Goal: Task Accomplishment & Management: Complete application form

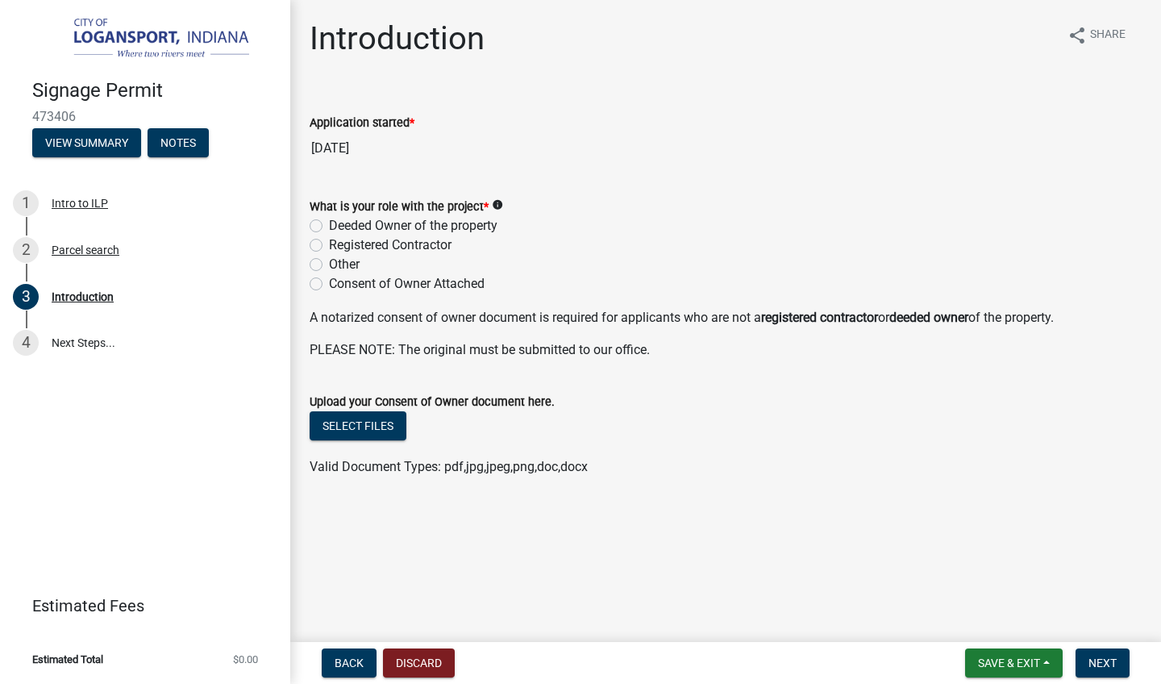
click at [329, 225] on label "Deeded Owner of the property" at bounding box center [413, 225] width 169 height 19
click at [329, 225] on input "Deeded Owner of the property" at bounding box center [334, 221] width 10 height 10
radio input "true"
click at [1124, 664] on button "Next" at bounding box center [1103, 662] width 54 height 29
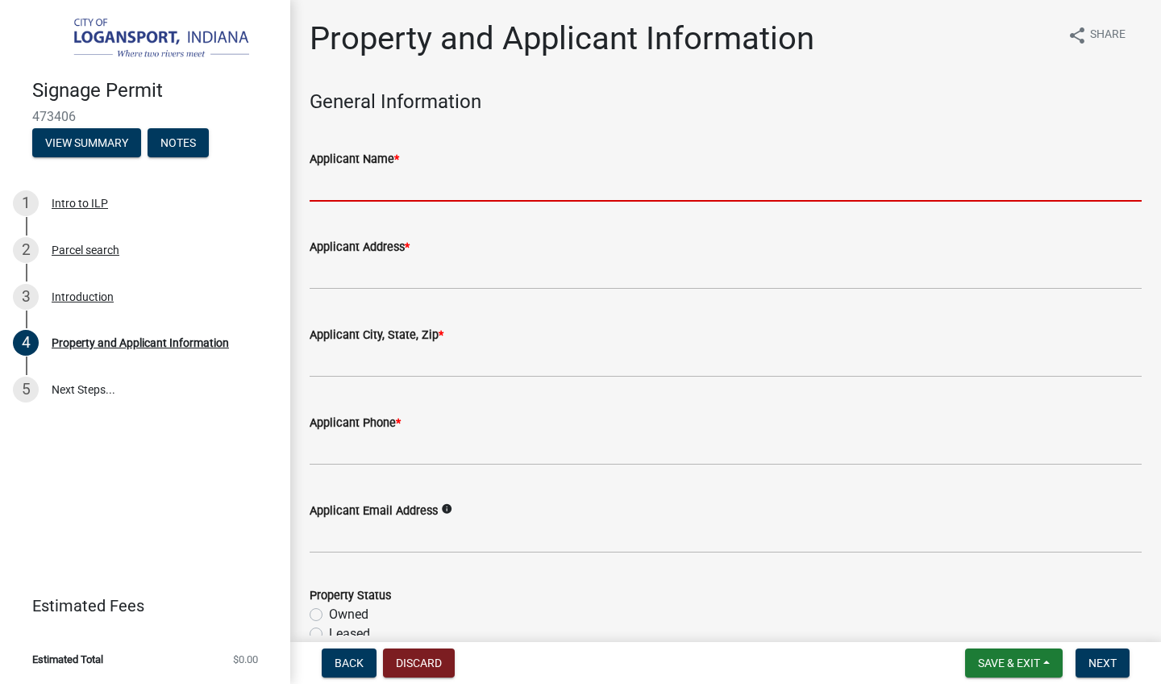
click at [467, 185] on input "Applicant Name *" at bounding box center [726, 185] width 832 height 33
type input "b"
type input "Braves Pancake House"
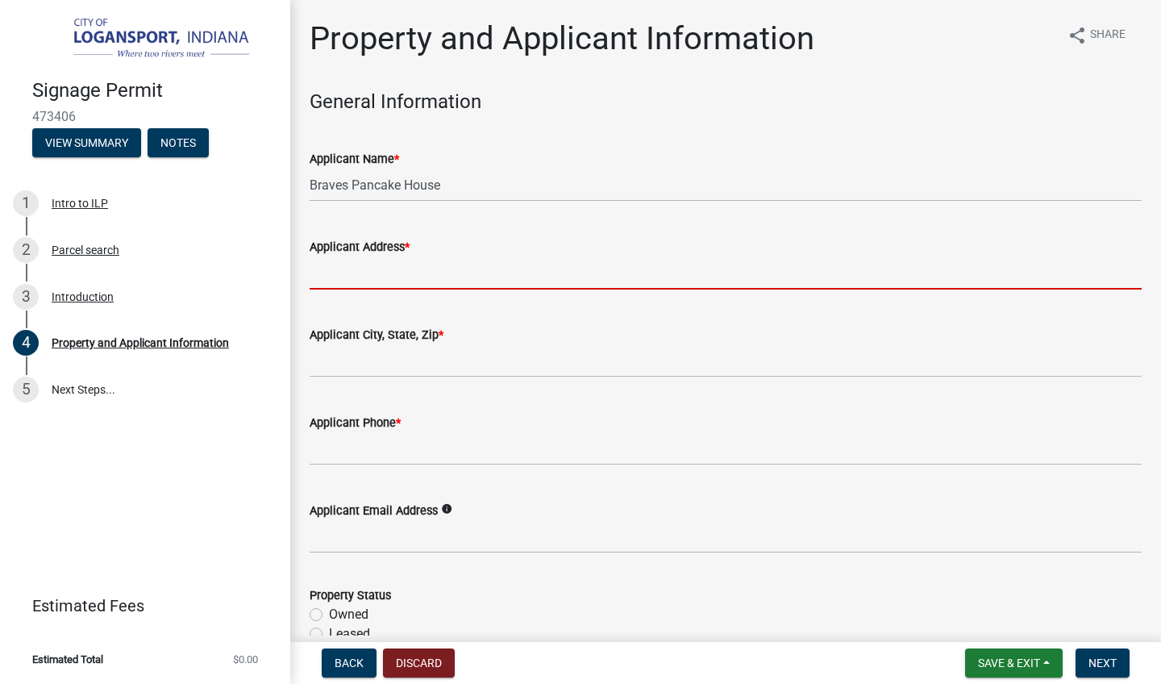
click at [402, 275] on input "Applicant Address *" at bounding box center [726, 272] width 832 height 33
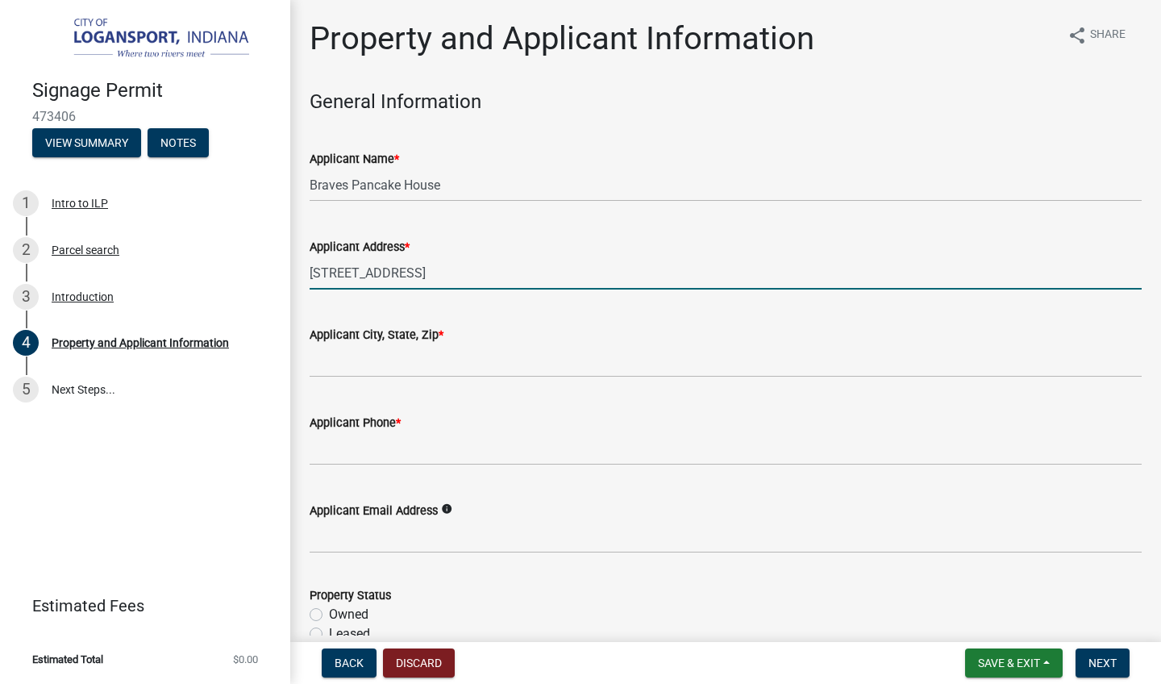
type input "[STREET_ADDRESS]"
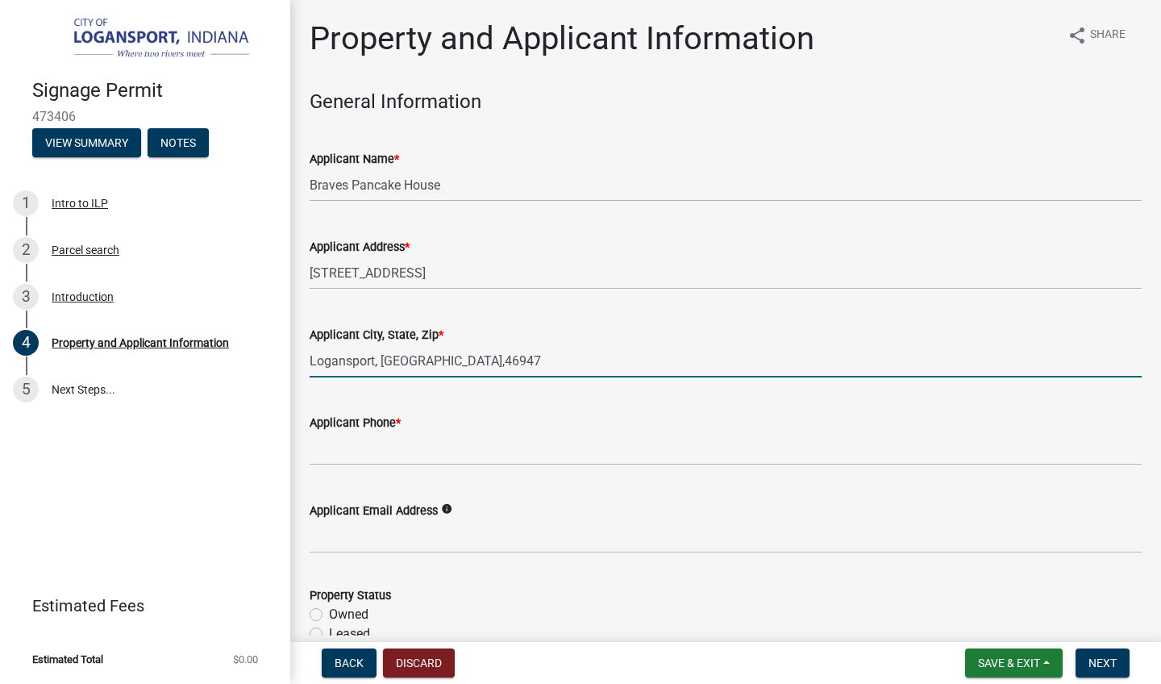
type input "Logansport, [GEOGRAPHIC_DATA],46947"
click at [351, 423] on label "Applicant Phone *" at bounding box center [355, 423] width 91 height 11
click at [351, 432] on input "Applicant Phone *" at bounding box center [726, 448] width 832 height 33
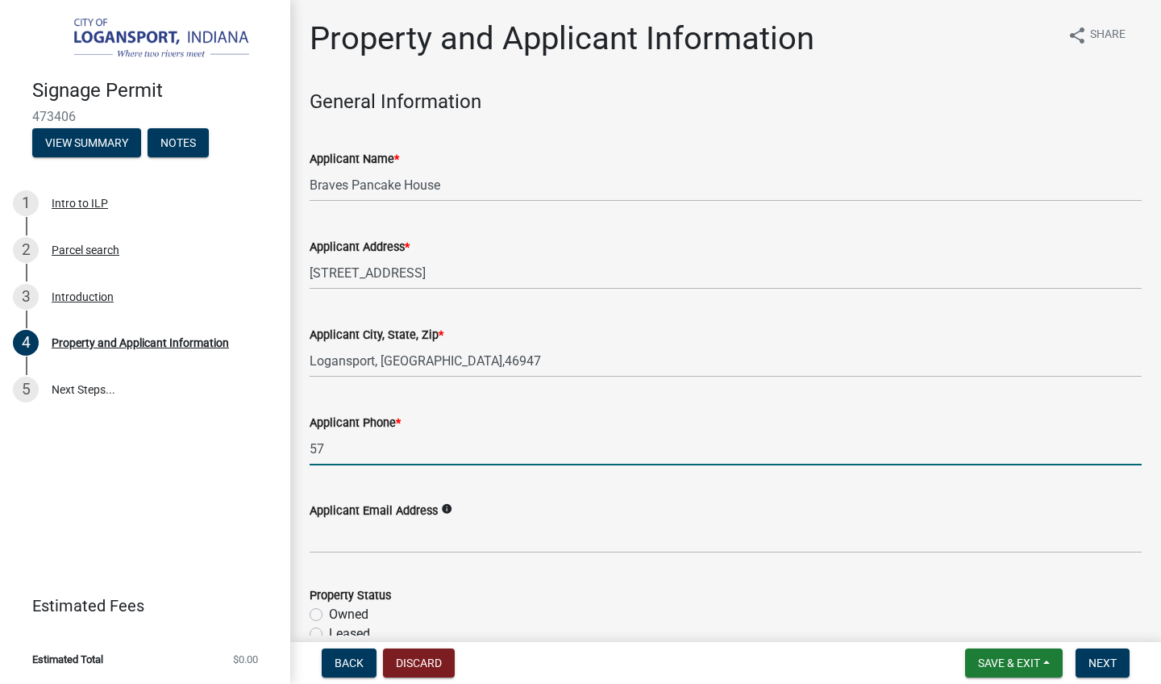
type input "5"
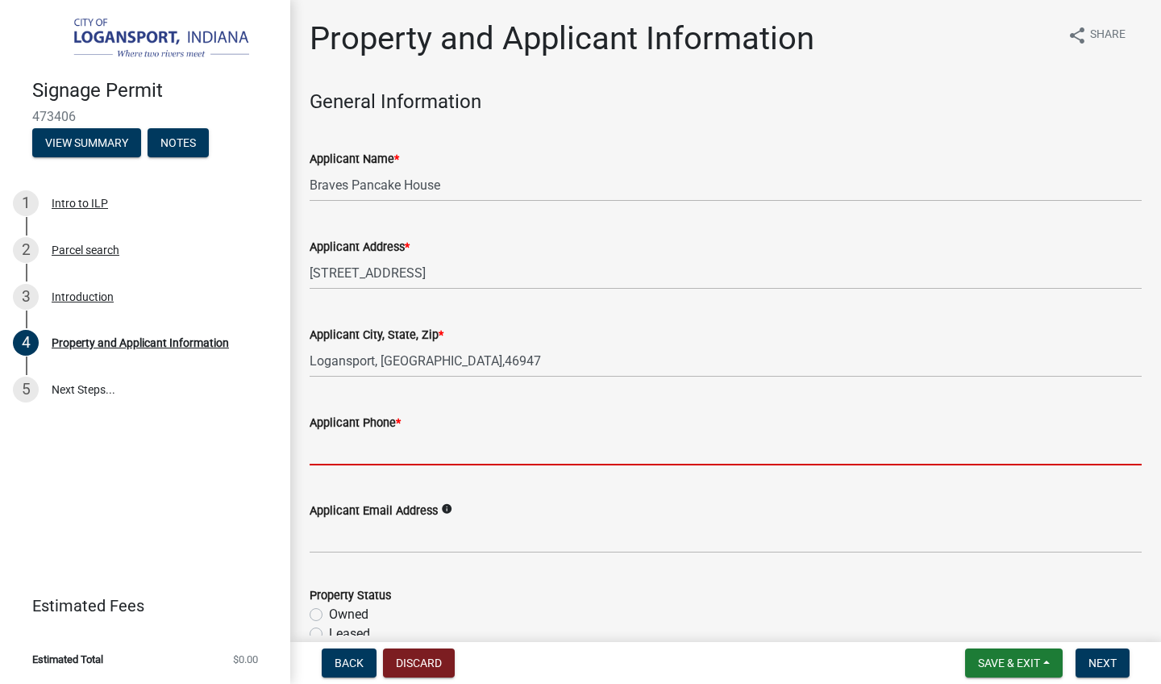
type input "5"
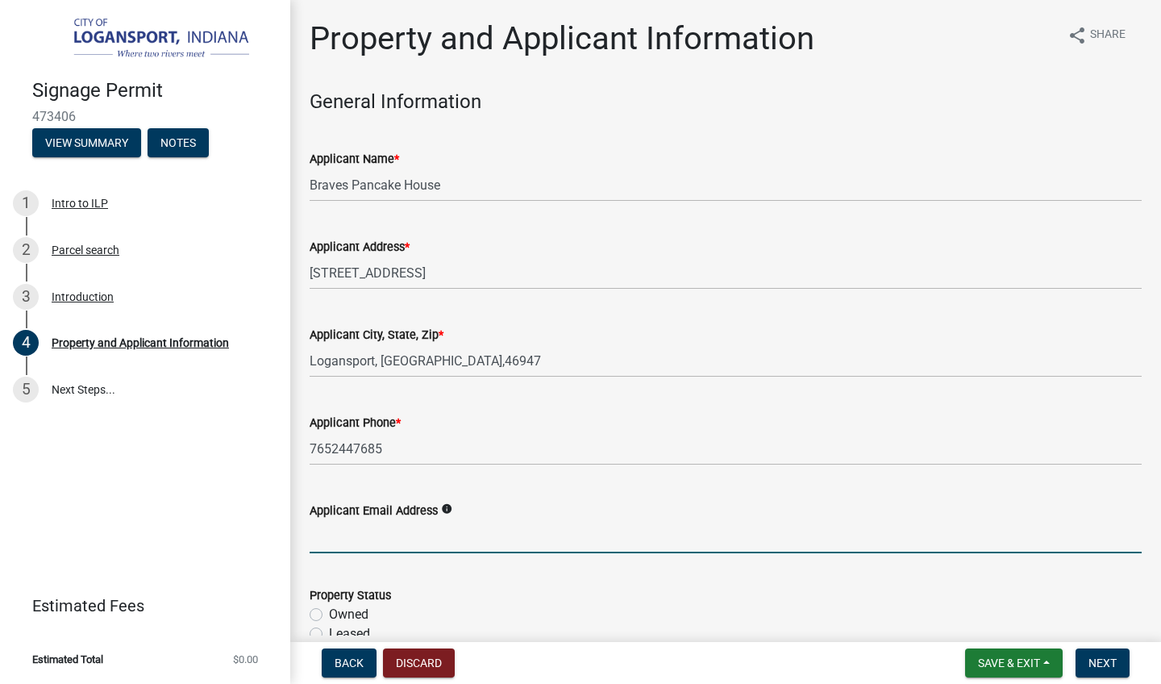
click at [401, 538] on input "Applicant Email Address" at bounding box center [726, 536] width 832 height 33
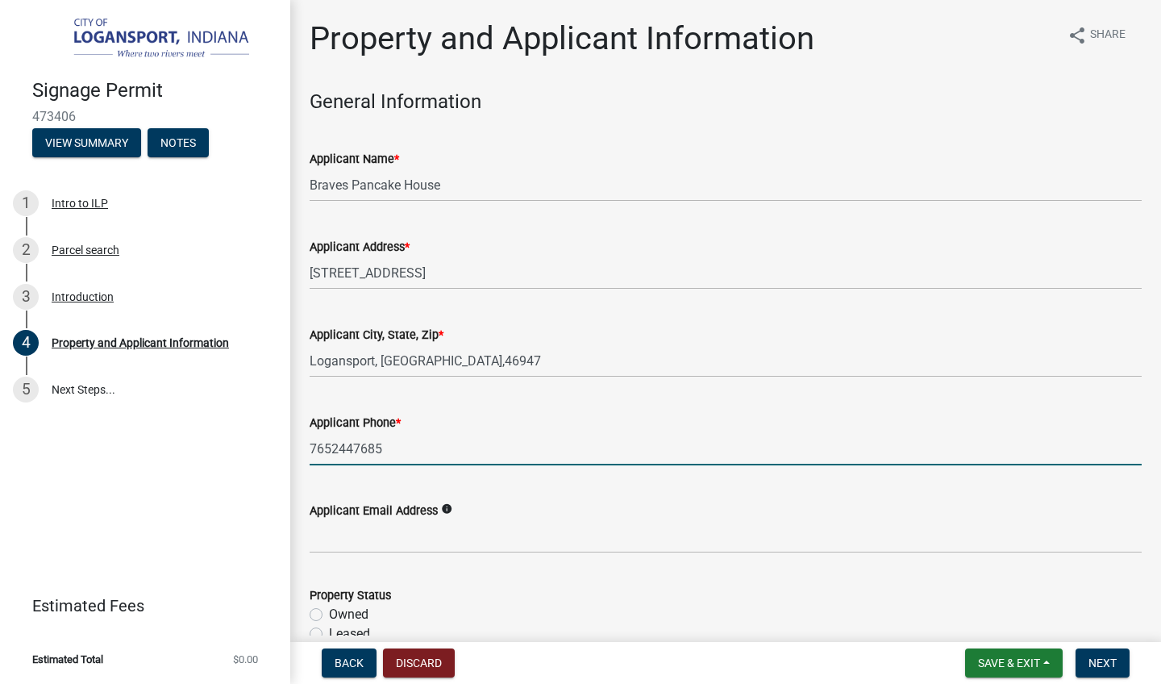
click at [414, 452] on input "7652447685" at bounding box center [726, 448] width 832 height 33
type input "7"
type input "[PHONE_NUMBER]"
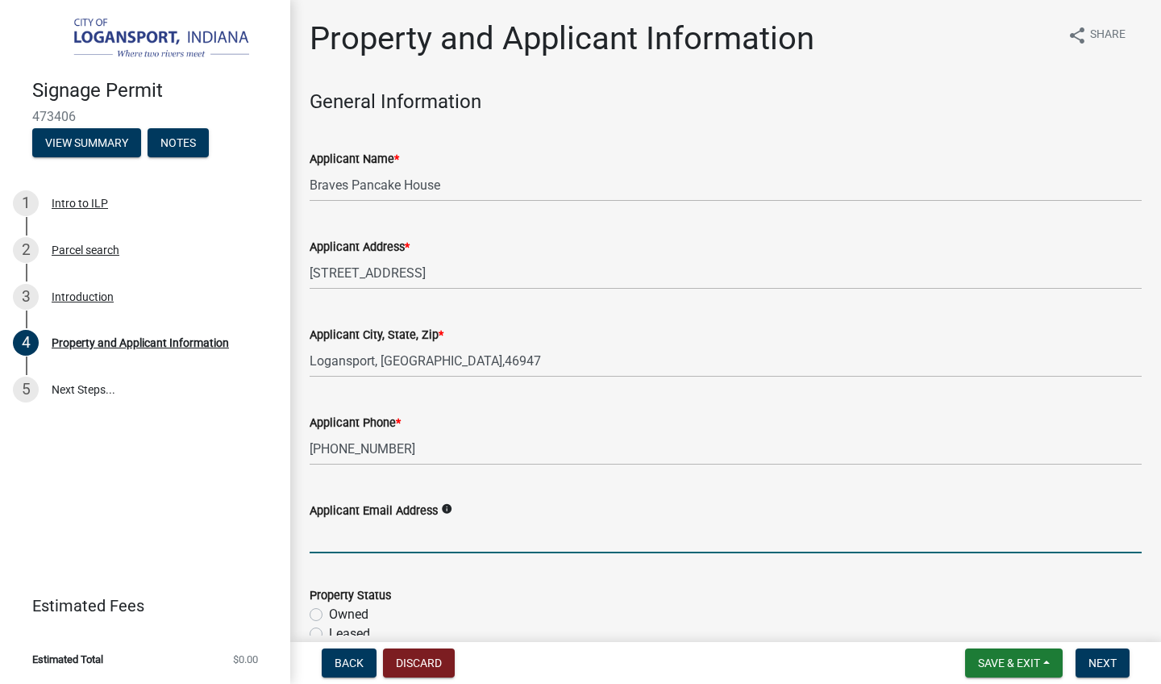
click at [452, 535] on input "Applicant Email Address" at bounding box center [726, 536] width 832 height 33
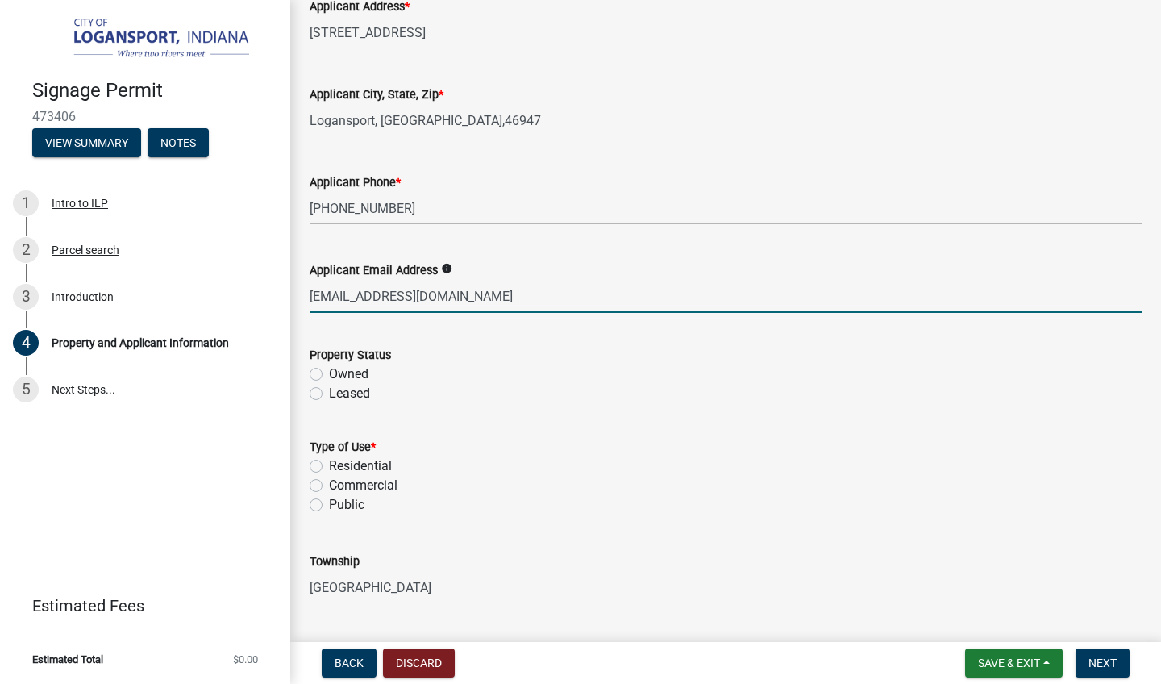
scroll to position [246, 0]
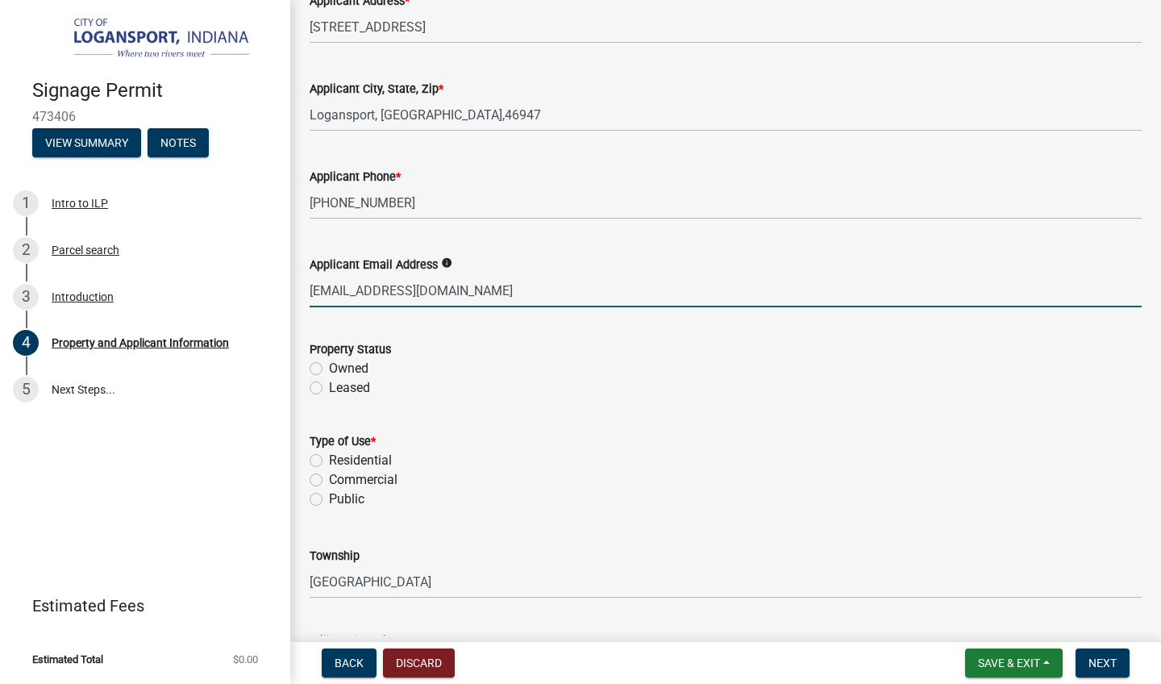
type input "[EMAIL_ADDRESS][DOMAIN_NAME]"
click at [329, 368] on label "Owned" at bounding box center [349, 368] width 40 height 19
click at [329, 368] on input "Owned" at bounding box center [334, 364] width 10 height 10
radio input "true"
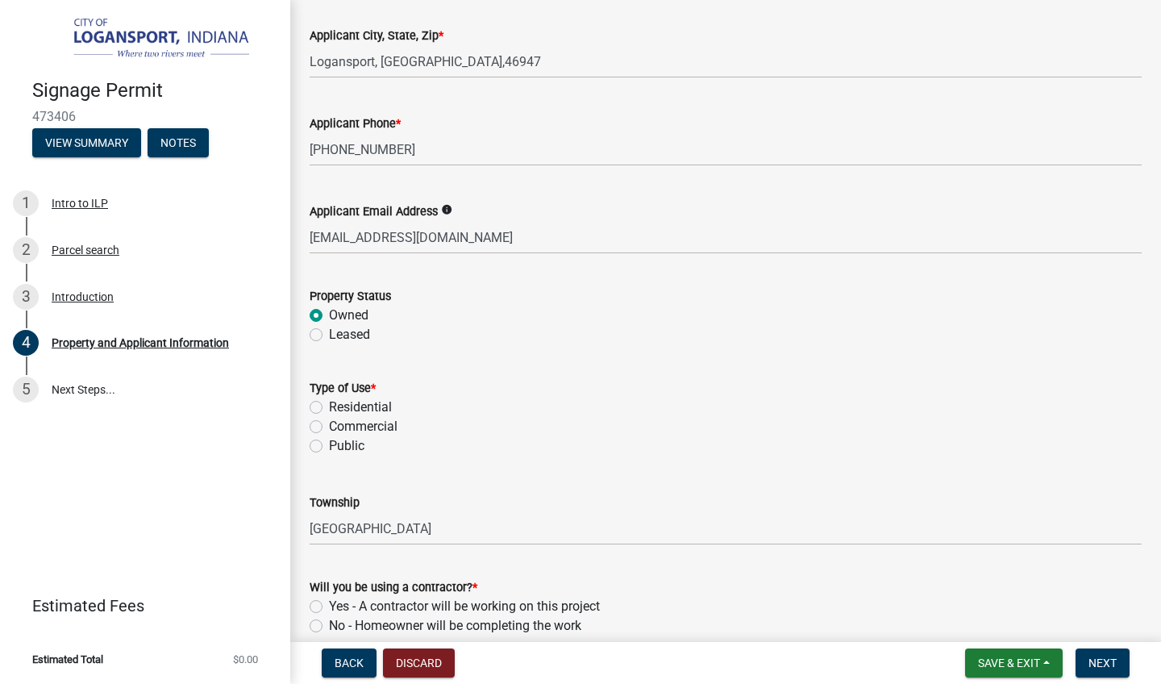
scroll to position [301, 0]
click at [329, 423] on label "Commercial" at bounding box center [363, 424] width 69 height 19
click at [329, 423] on input "Commercial" at bounding box center [334, 420] width 10 height 10
radio input "true"
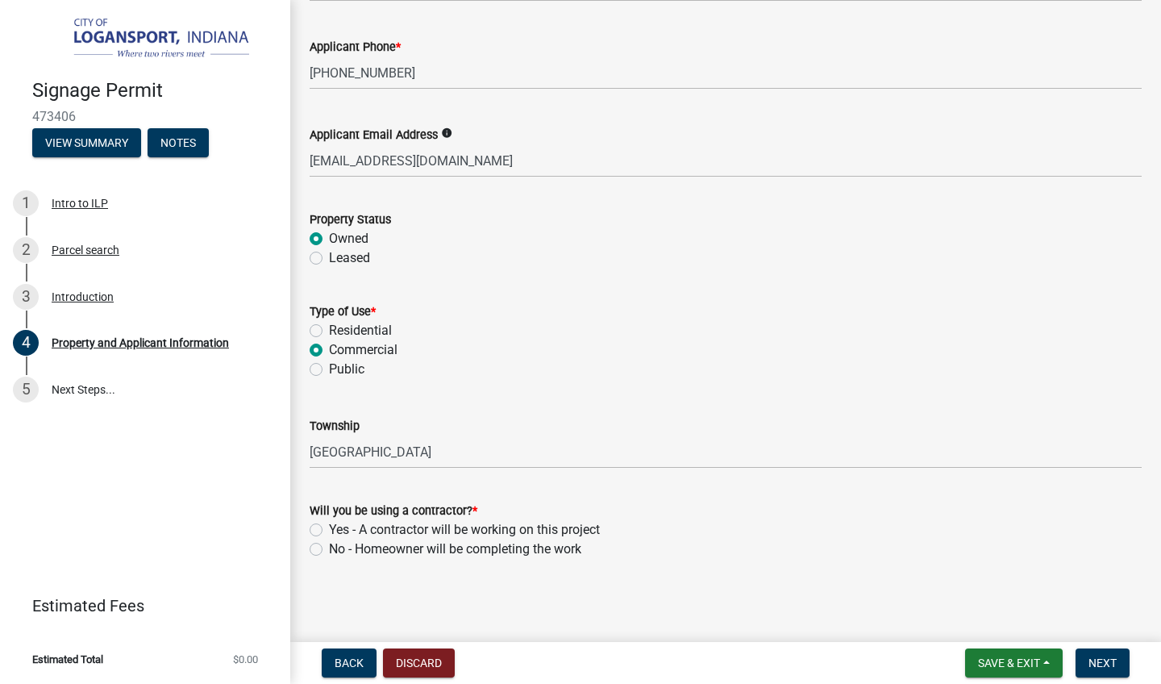
scroll to position [0, 0]
click at [329, 525] on label "Yes - A contractor will be working on this project" at bounding box center [464, 529] width 271 height 19
click at [329, 525] on input "Yes - A contractor will be working on this project" at bounding box center [334, 525] width 10 height 10
radio input "true"
click at [1097, 665] on span "Next" at bounding box center [1103, 662] width 28 height 13
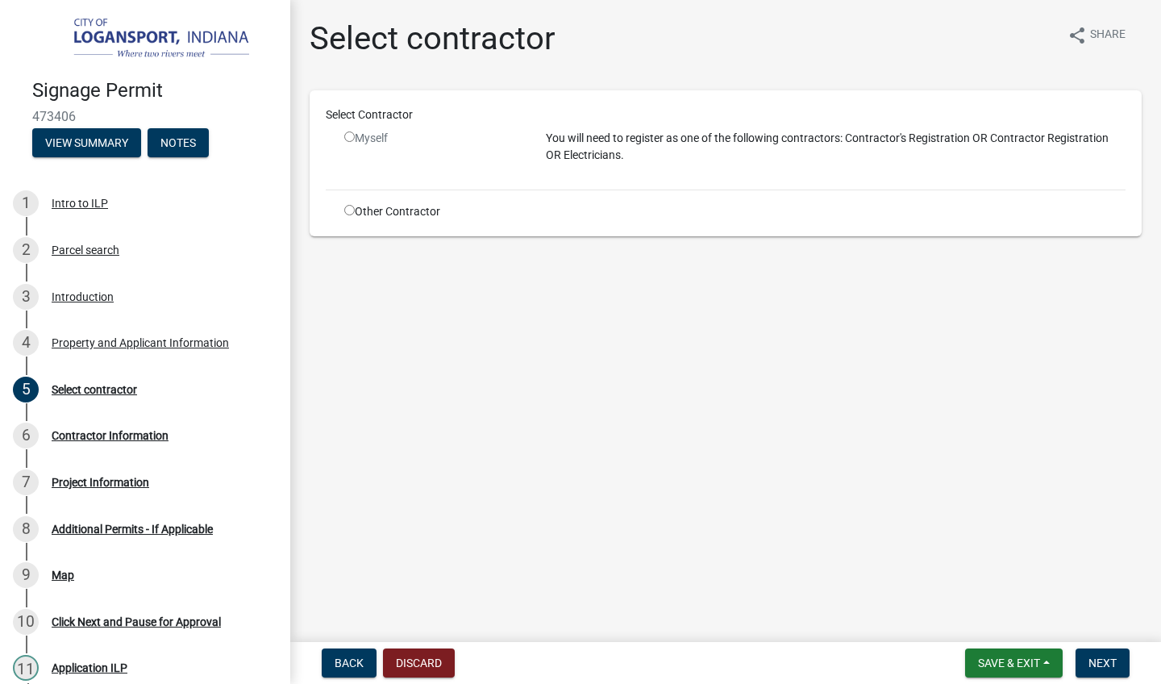
click at [352, 213] on input "radio" at bounding box center [349, 210] width 10 height 10
radio input "true"
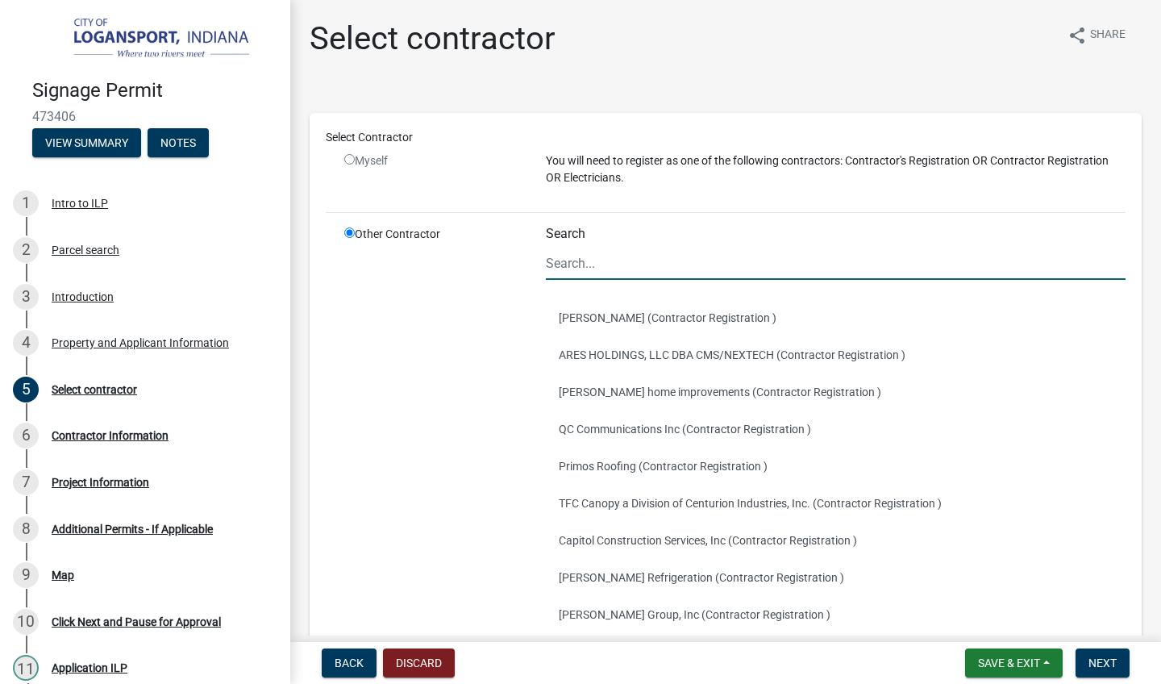
click at [664, 256] on input "Search" at bounding box center [836, 263] width 580 height 33
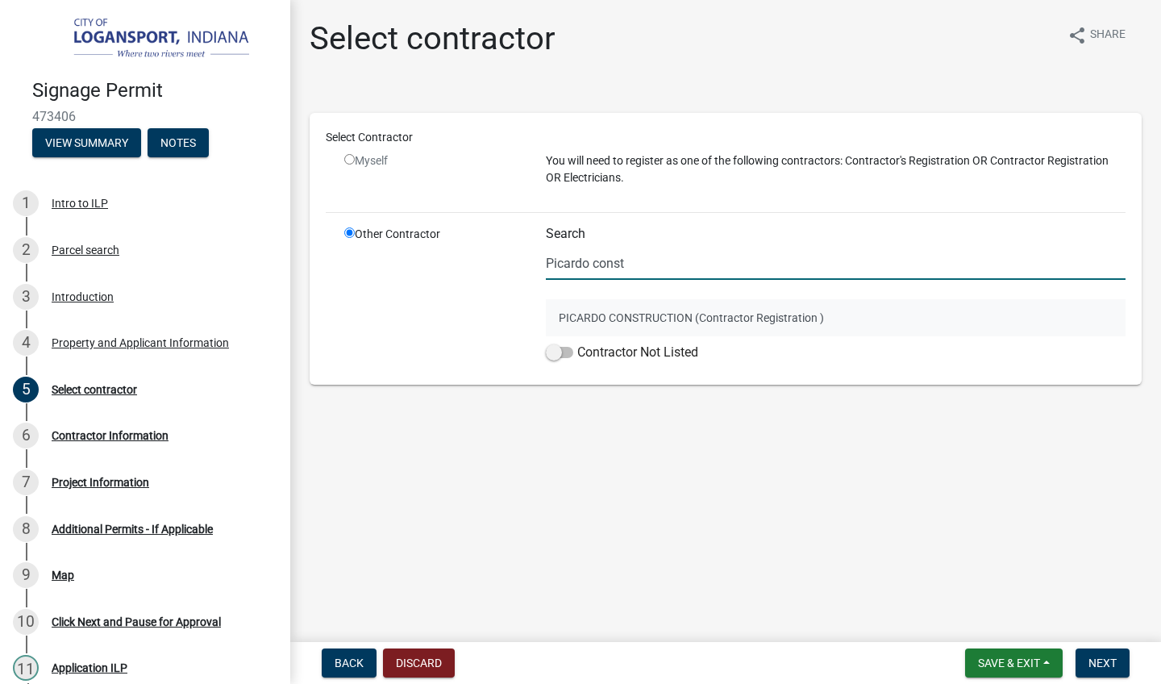
type input "Picardo const"
click at [649, 326] on button "PICARDO CONSTRUCTION (Contractor Registration )" at bounding box center [836, 317] width 580 height 37
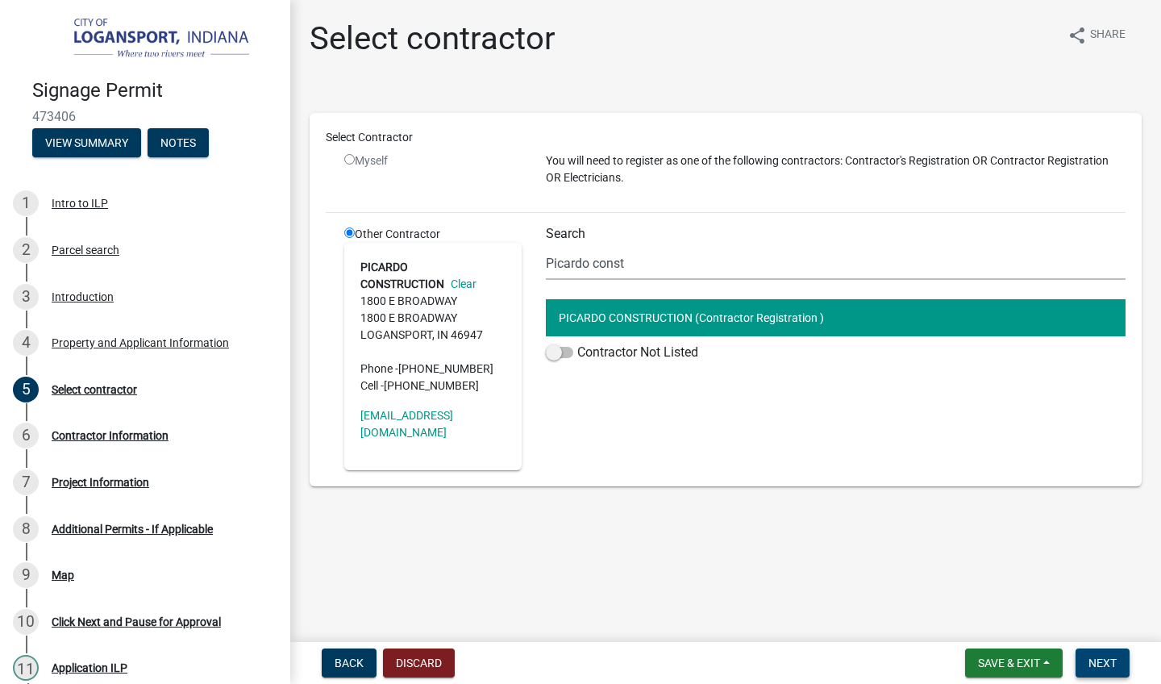
click at [1106, 664] on span "Next" at bounding box center [1103, 662] width 28 height 13
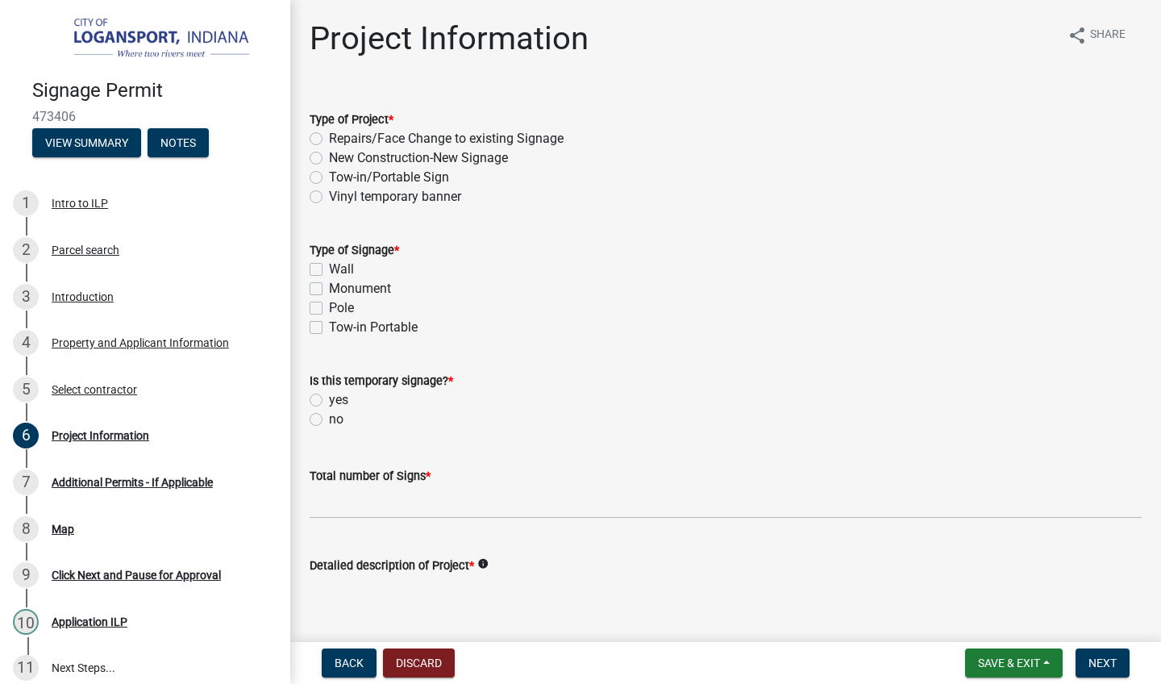
click at [329, 136] on label "Repairs/Face Change to existing Signage" at bounding box center [446, 138] width 235 height 19
click at [329, 136] on input "Repairs/Face Change to existing Signage" at bounding box center [334, 134] width 10 height 10
radio input "true"
click at [329, 268] on label "Wall" at bounding box center [341, 269] width 25 height 19
click at [329, 268] on input "Wall" at bounding box center [334, 265] width 10 height 10
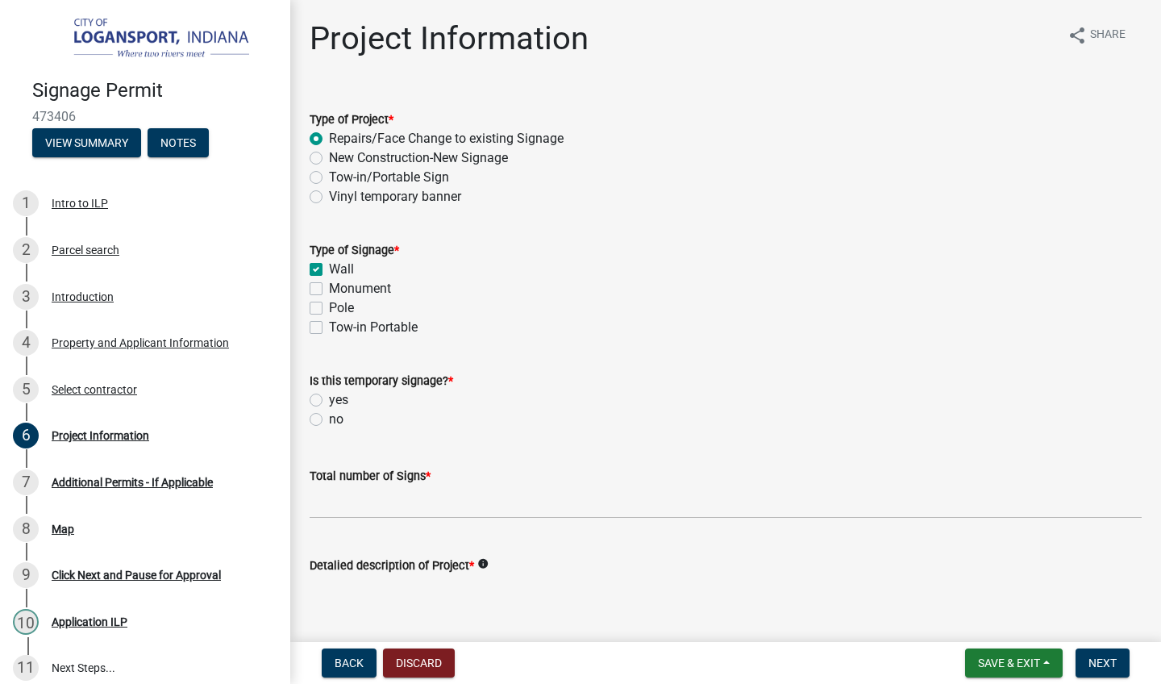
checkbox input "true"
checkbox input "false"
click at [329, 419] on label "no" at bounding box center [336, 419] width 15 height 19
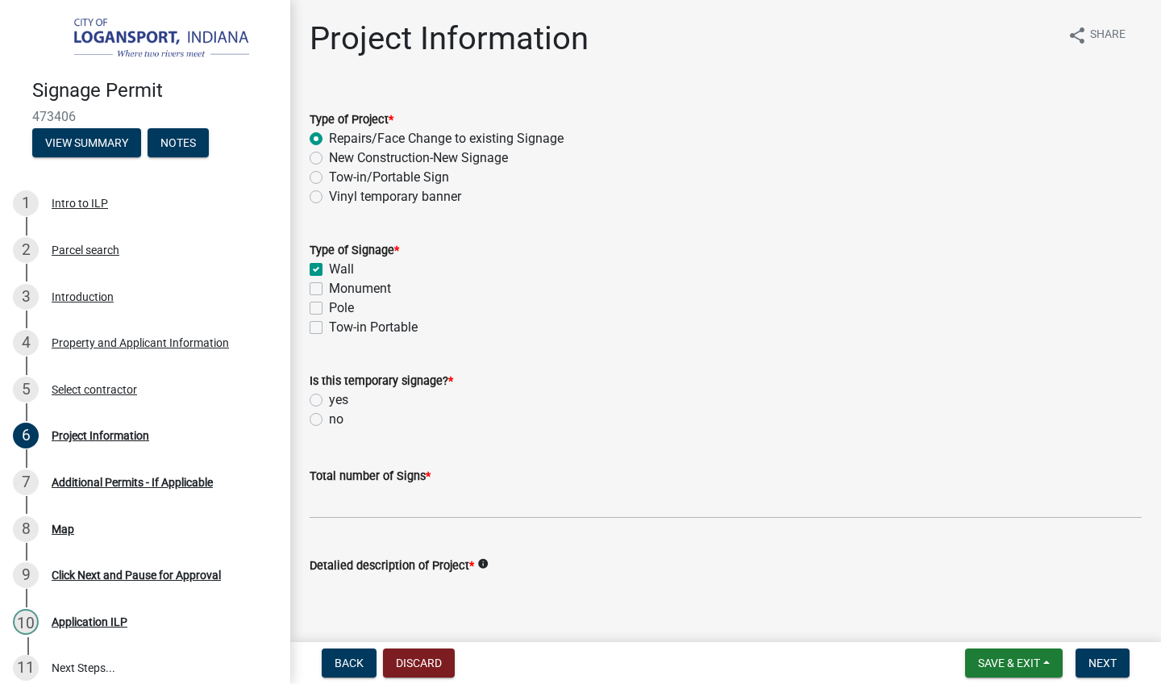
click at [329, 419] on input "no" at bounding box center [334, 415] width 10 height 10
radio input "true"
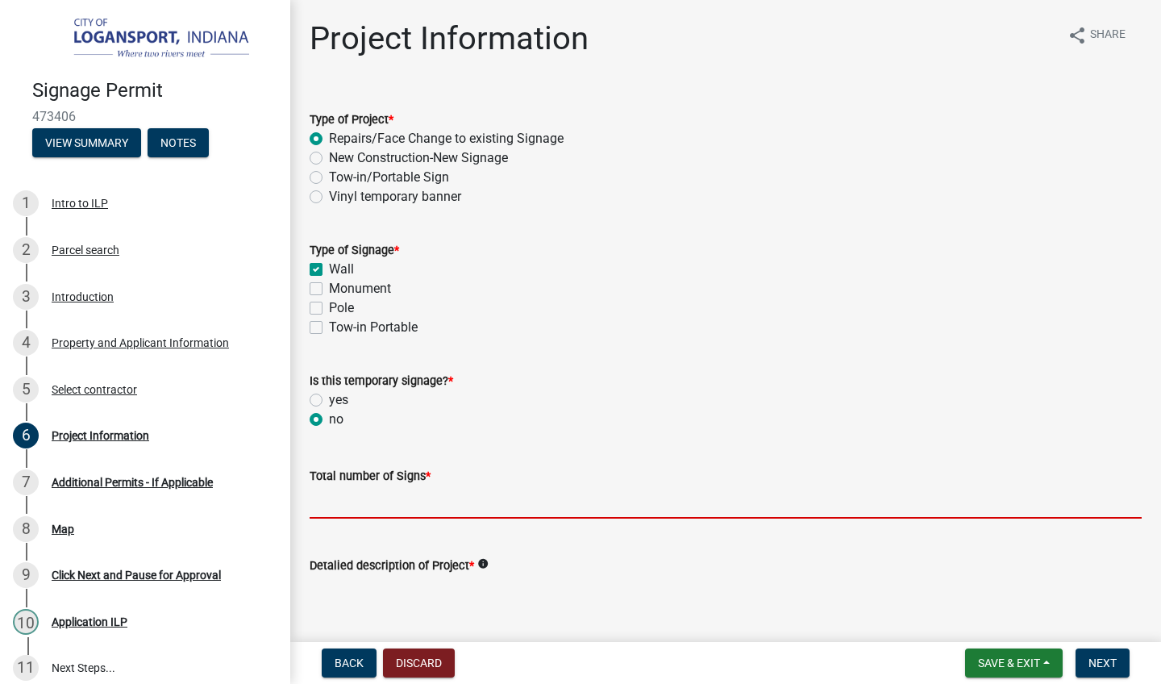
click at [398, 507] on input "text" at bounding box center [726, 501] width 832 height 33
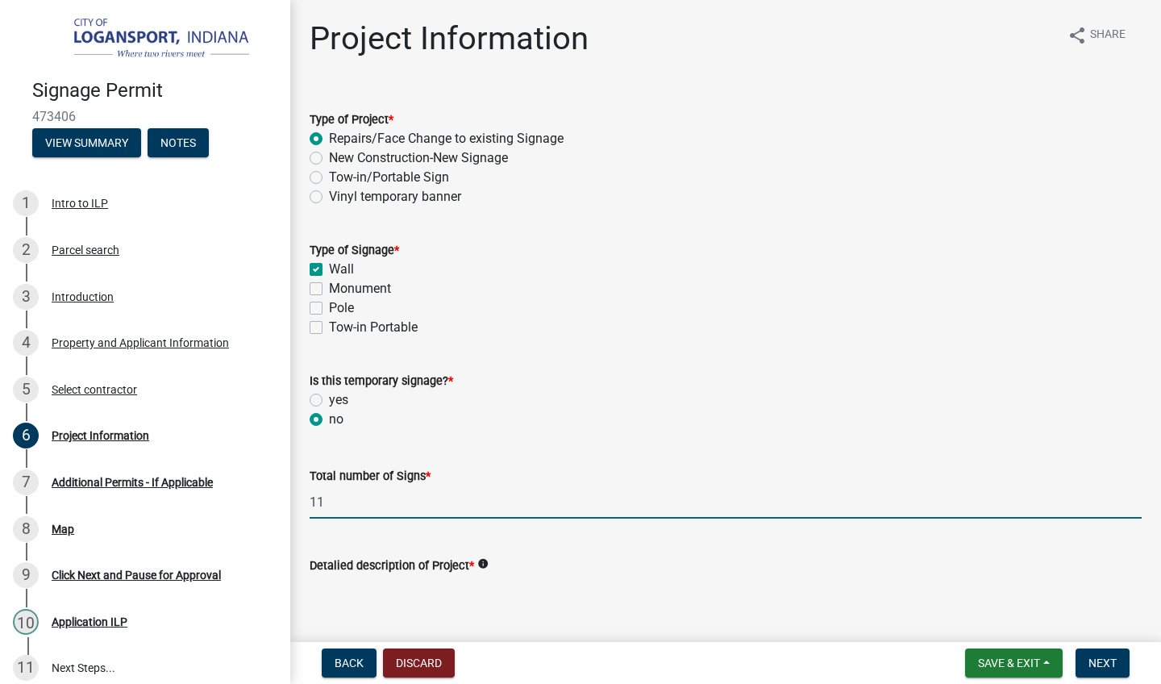
type input "11"
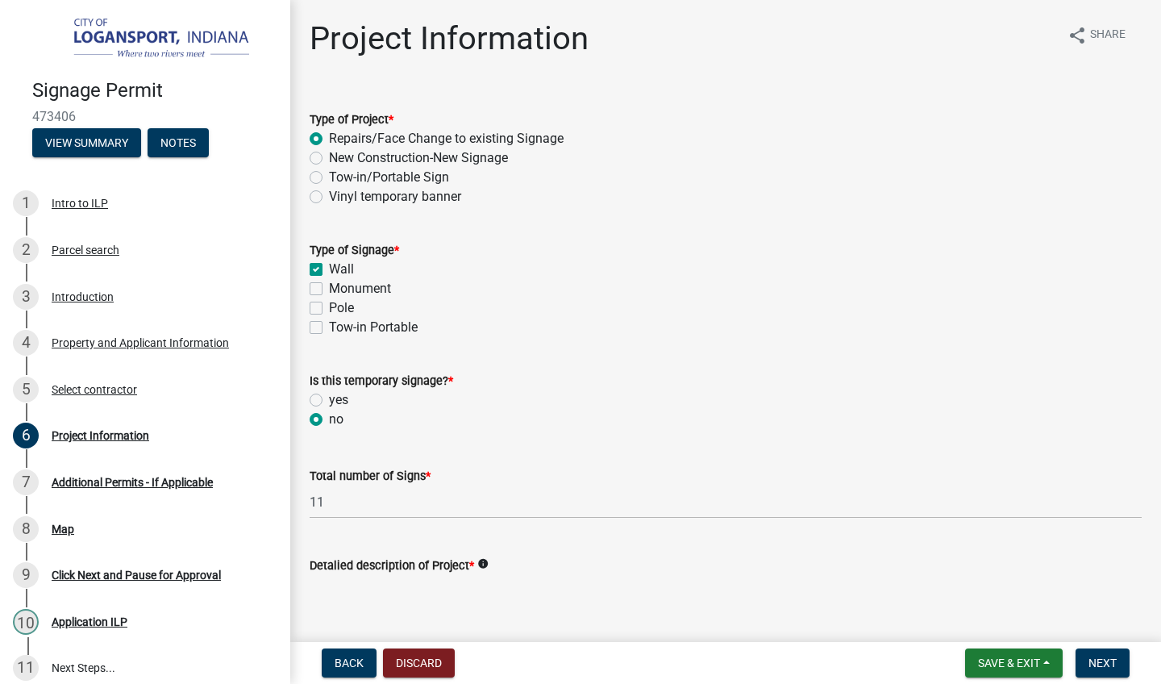
click at [553, 542] on div "Detalied description of Project * info" at bounding box center [726, 592] width 832 height 118
click at [556, 557] on div "Detalied description of Project * info" at bounding box center [726, 565] width 832 height 19
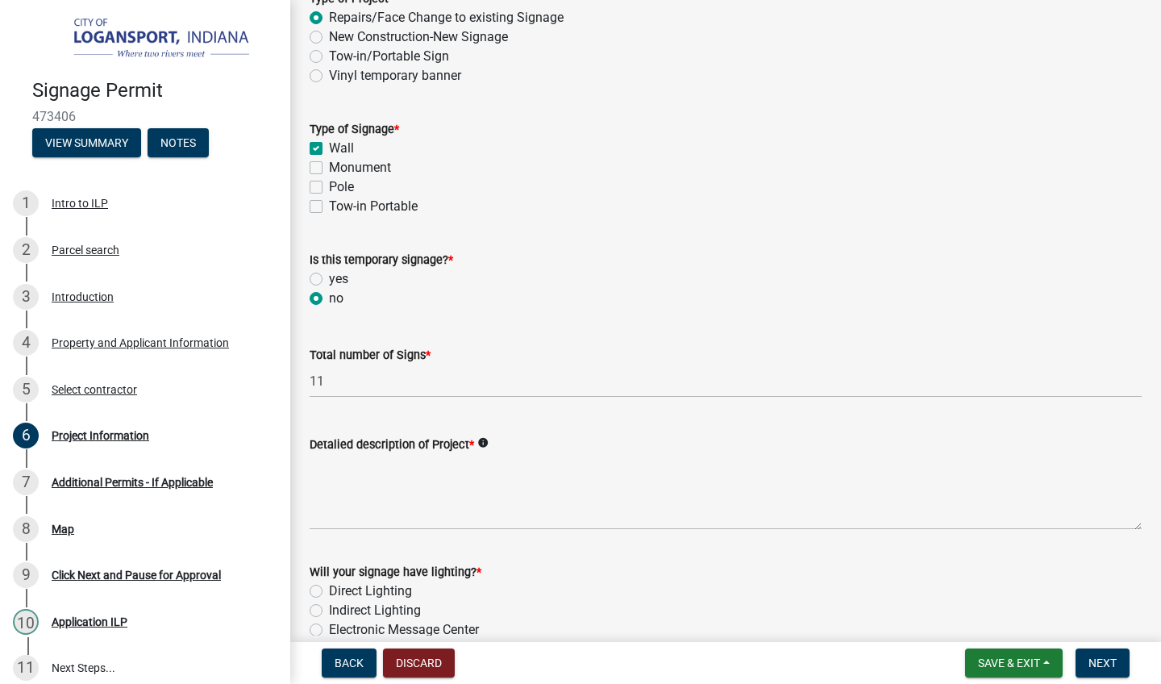
scroll to position [119, 0]
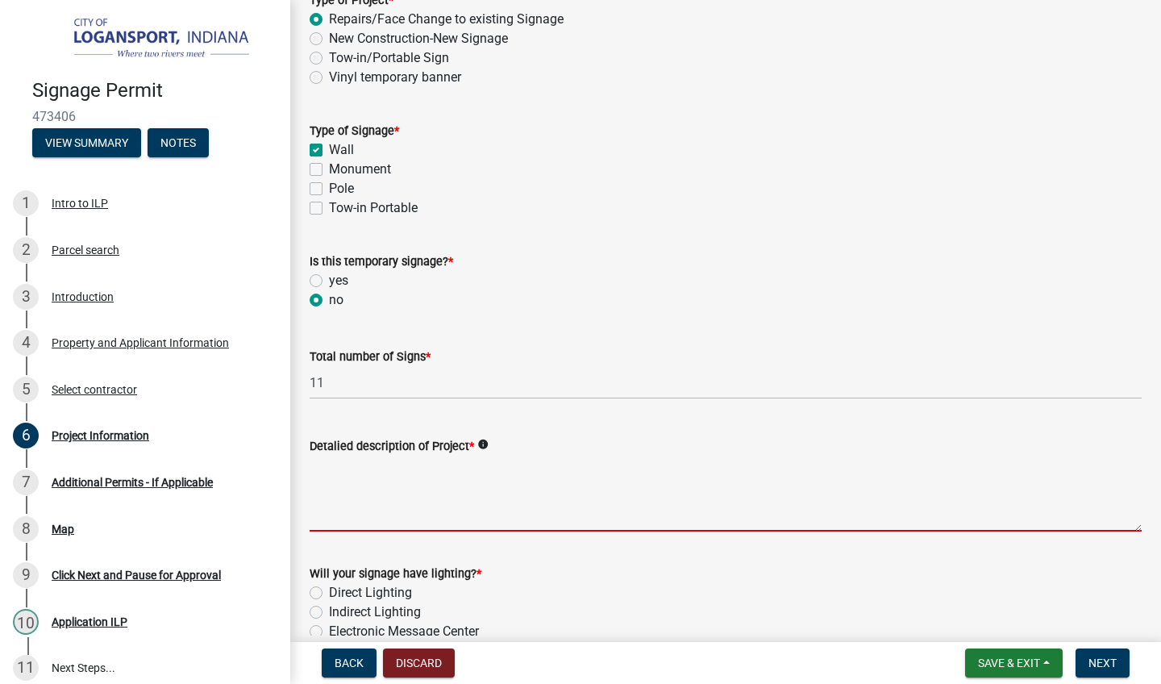
click at [447, 475] on textarea "Detalied description of Project *" at bounding box center [726, 494] width 832 height 76
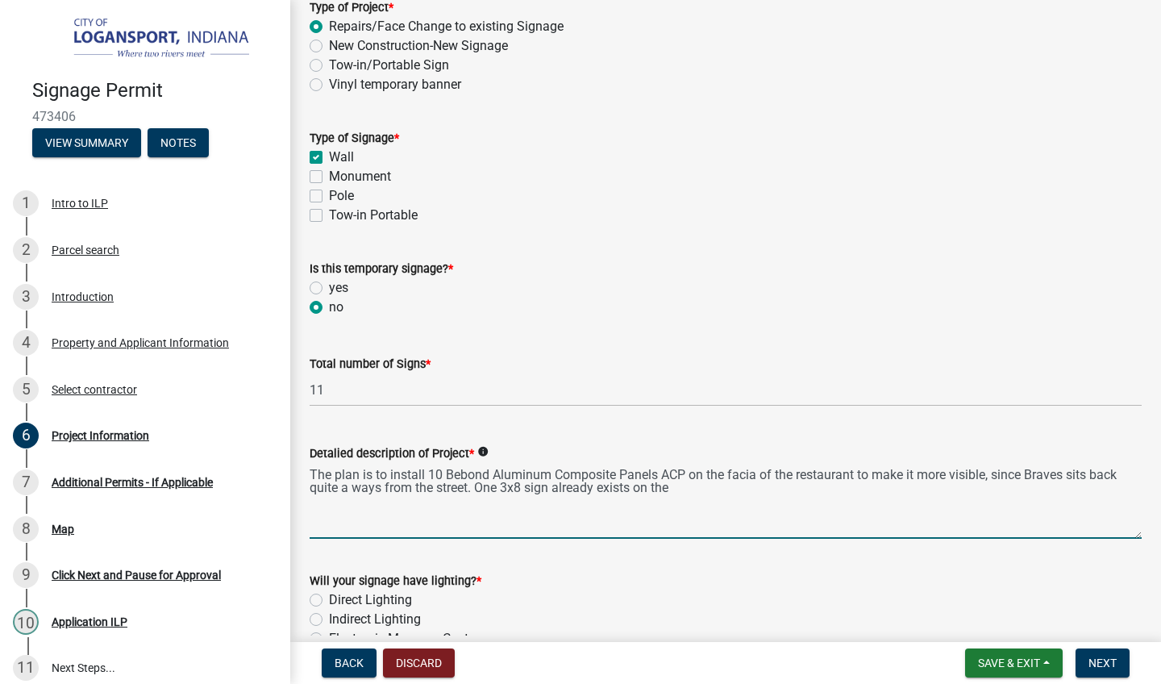
scroll to position [111, 0]
drag, startPoint x: 1100, startPoint y: 488, endPoint x: 1100, endPoint y: 464, distance: 24.2
click at [1100, 464] on textarea "The plan is to install 10 Bebond Aluminum Composite Panels ACP on the facia of …" at bounding box center [726, 502] width 832 height 76
type textarea "The plan is to install 10 Bebond Aluminum Composite Panels ACP on the facia of …"
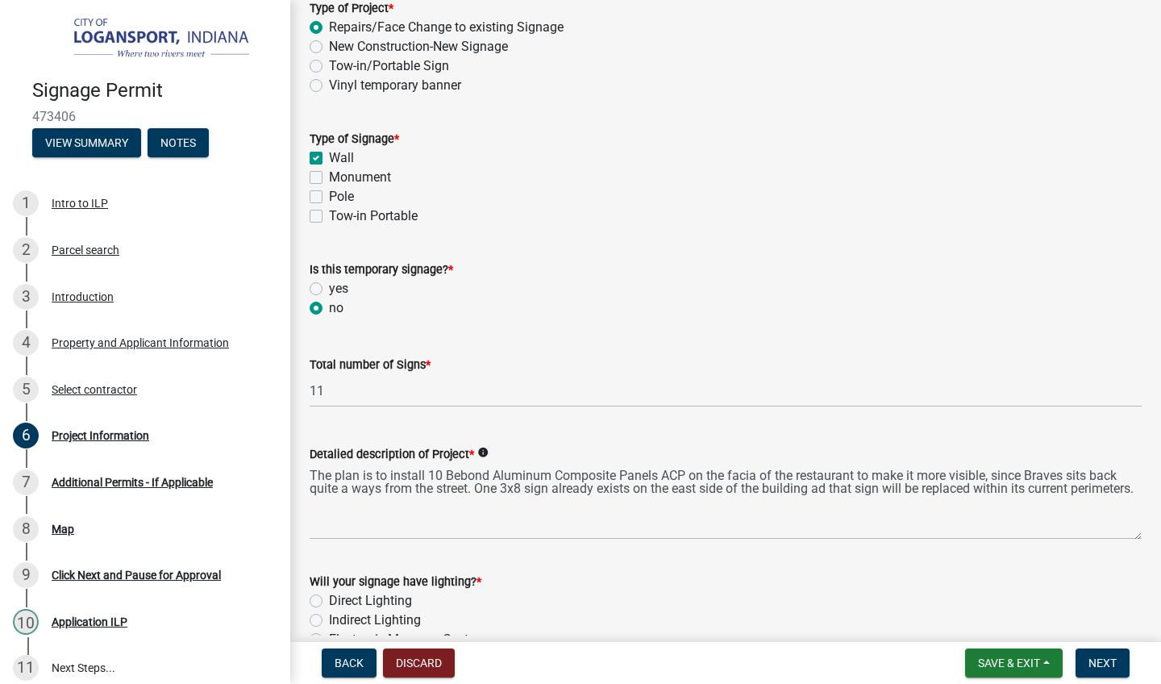
click at [1125, 429] on div "Detalied description of Project * info The plan is to install 10 Bebond Aluminu…" at bounding box center [726, 481] width 832 height 118
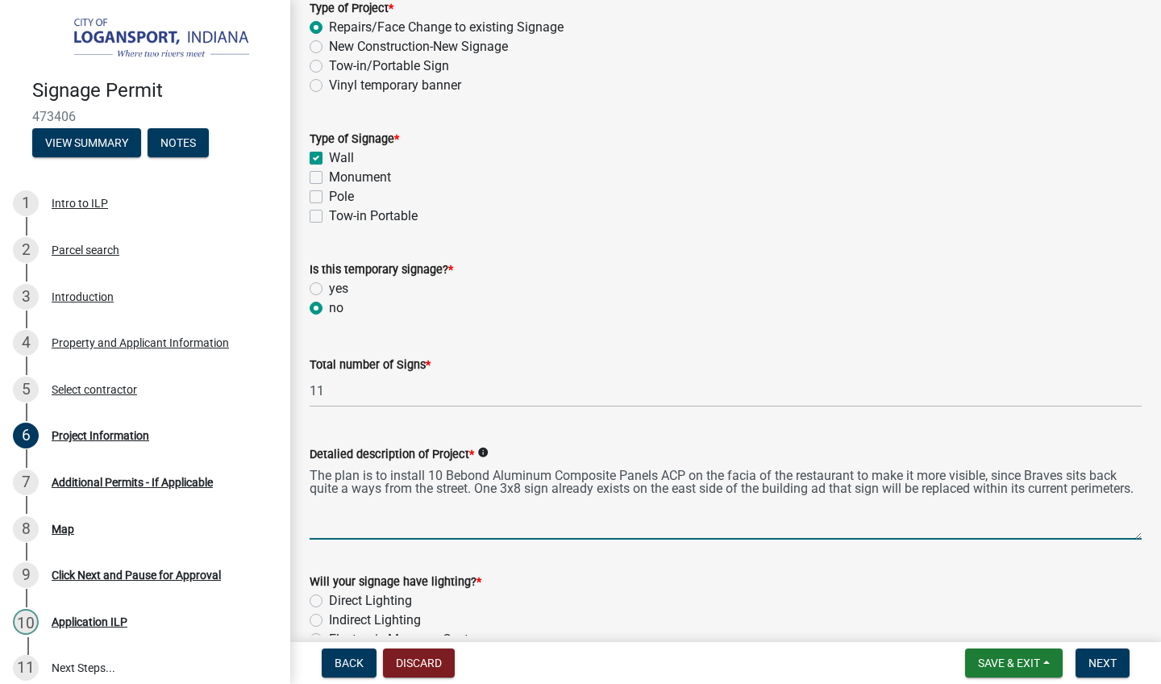
click at [1119, 491] on textarea "The plan is to install 10 Bebond Aluminum Composite Panels ACP on the facia of …" at bounding box center [726, 502] width 832 height 76
click at [1143, 490] on div "Detalied description of Project * info The plan is to install 10 Bebond Aluminu…" at bounding box center [726, 481] width 856 height 118
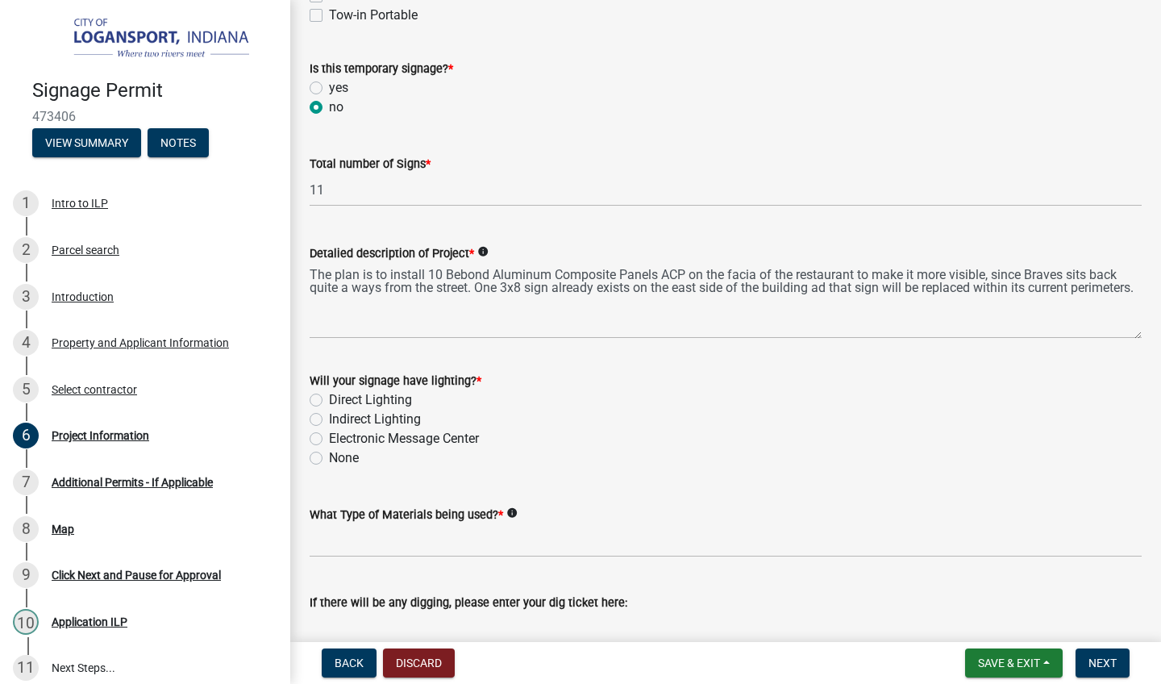
scroll to position [328, 0]
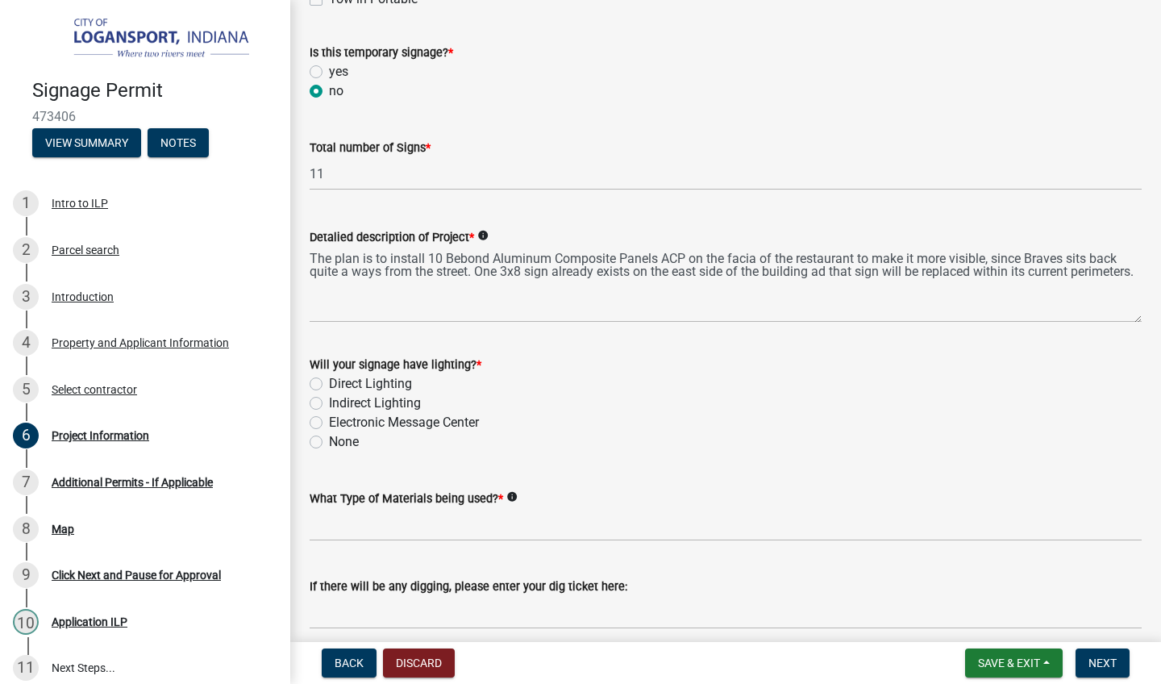
click at [329, 404] on label "Indirect Lighting" at bounding box center [375, 403] width 92 height 19
click at [329, 404] on input "Indirect Lighting" at bounding box center [334, 399] width 10 height 10
radio input "true"
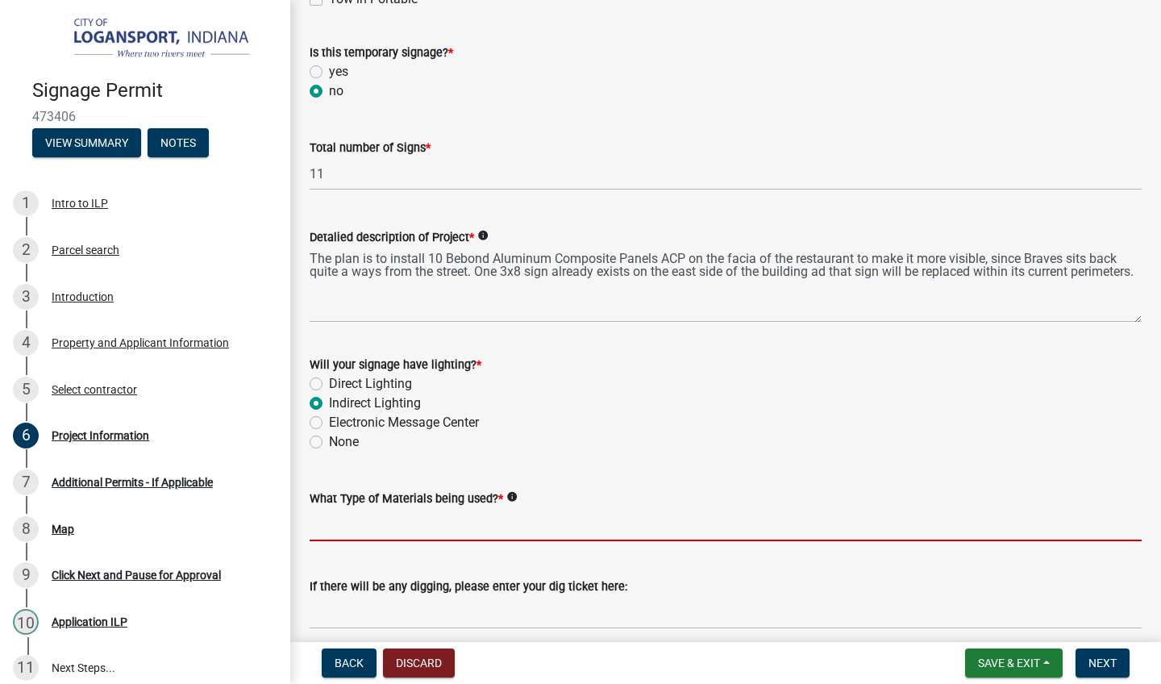
click at [402, 531] on input "What Type of Materials being used? *" at bounding box center [726, 524] width 832 height 33
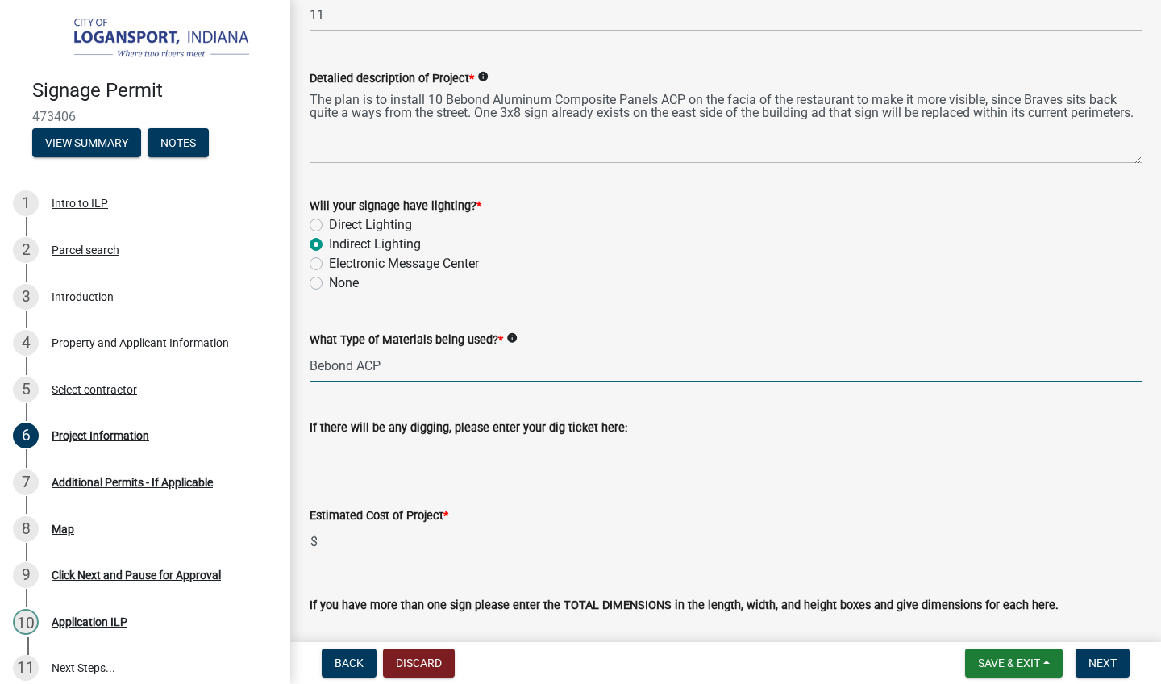
scroll to position [506, 0]
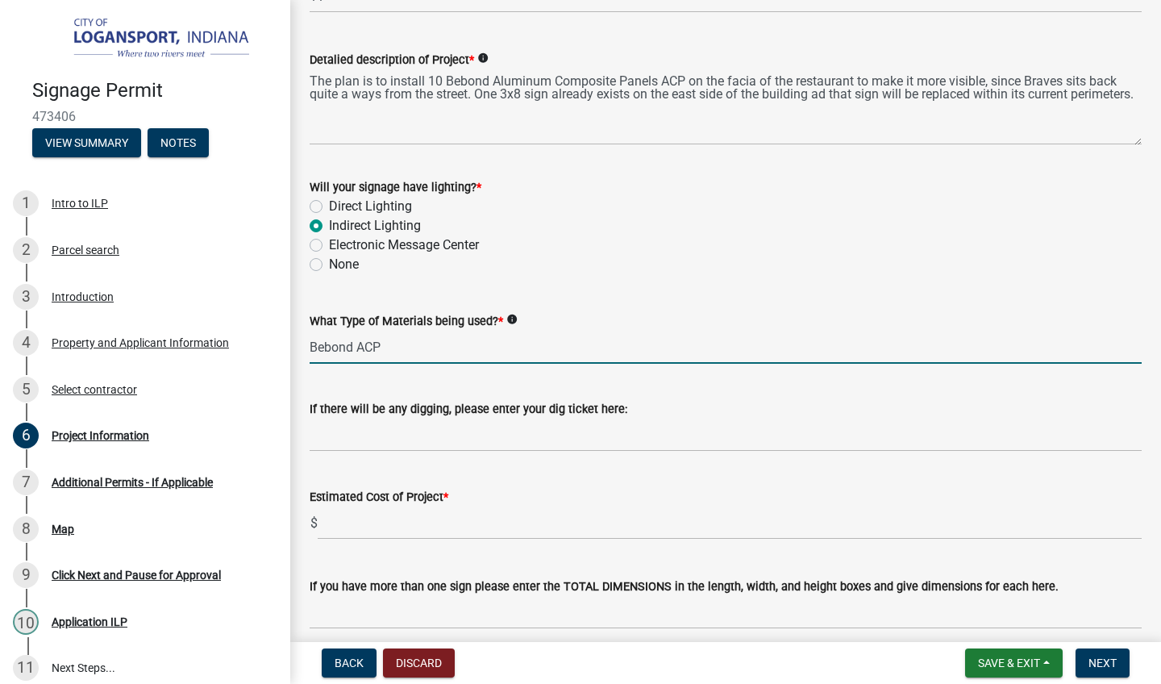
type input "Bebond ACP"
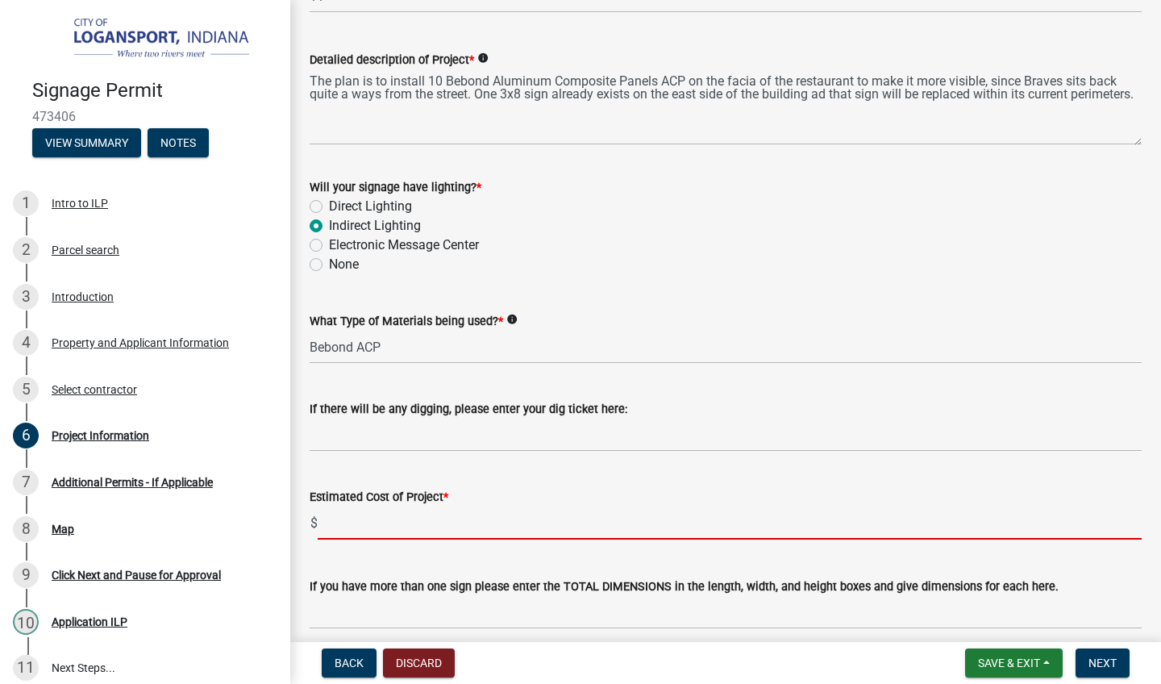
click at [570, 526] on input "text" at bounding box center [730, 522] width 824 height 33
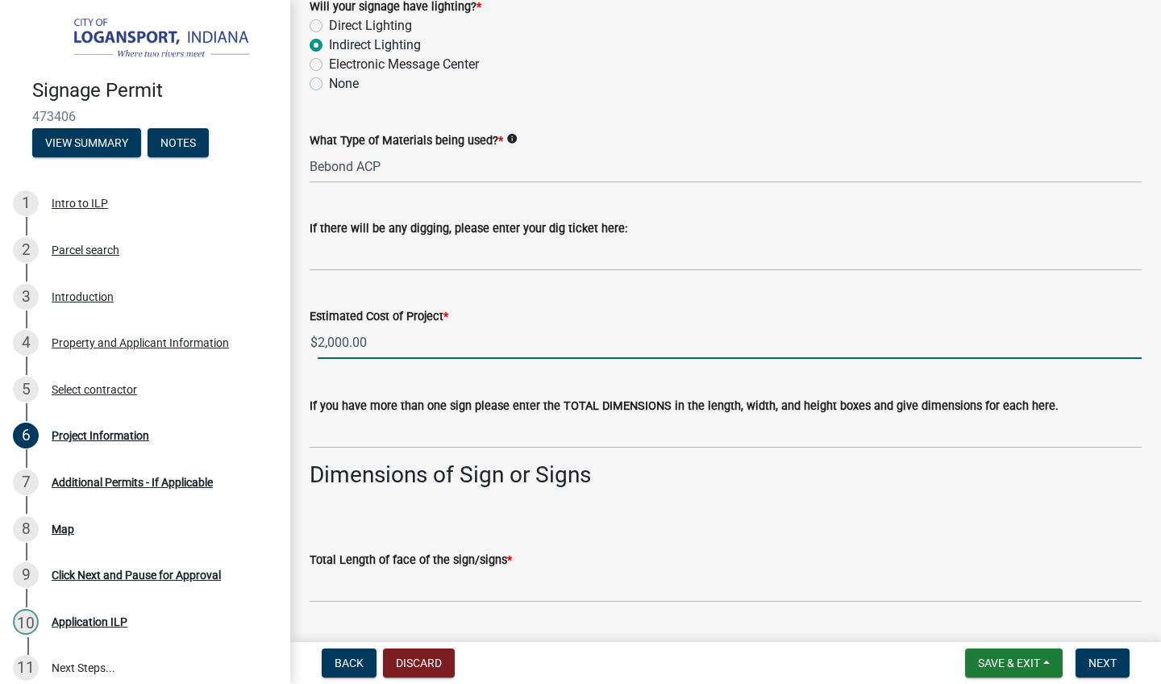
scroll to position [687, 0]
type input "2000"
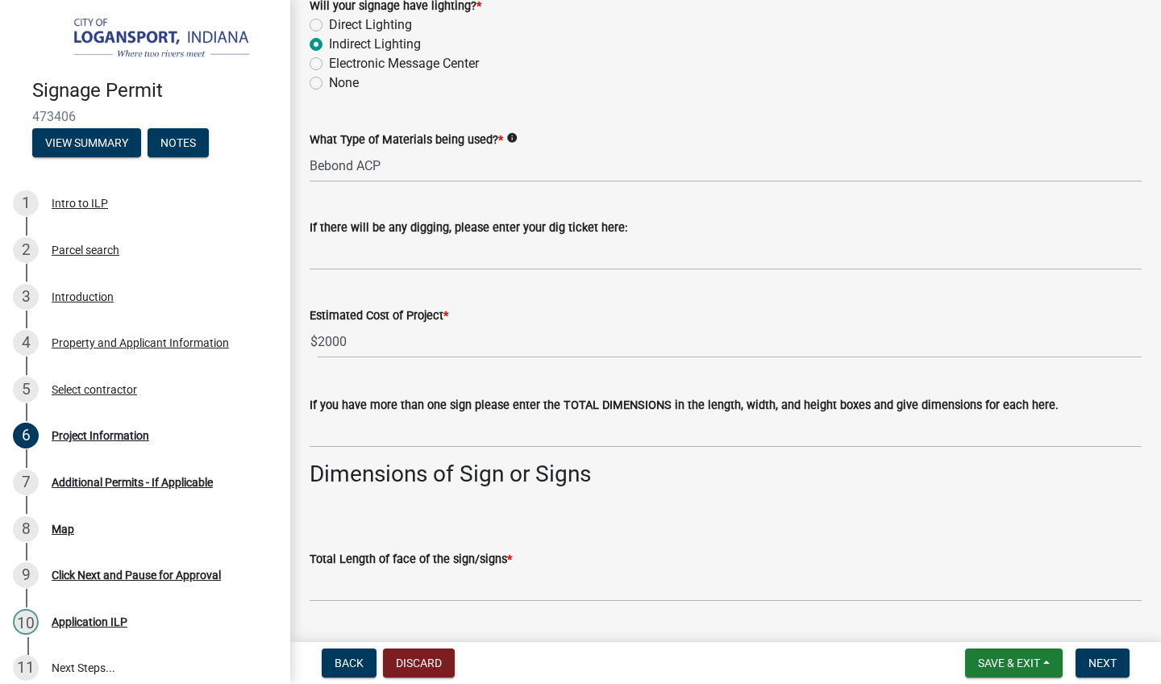
click at [564, 552] on div "Total Length of face of the sign/signs *" at bounding box center [726, 558] width 832 height 19
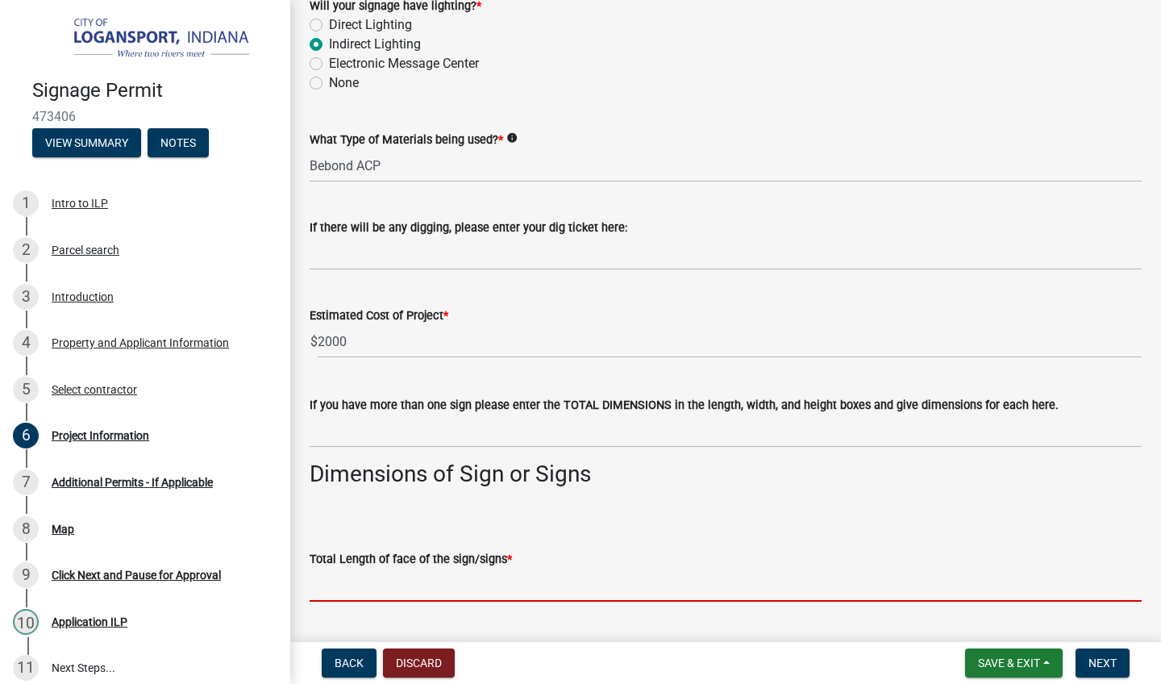
click at [452, 576] on input "text" at bounding box center [726, 584] width 832 height 33
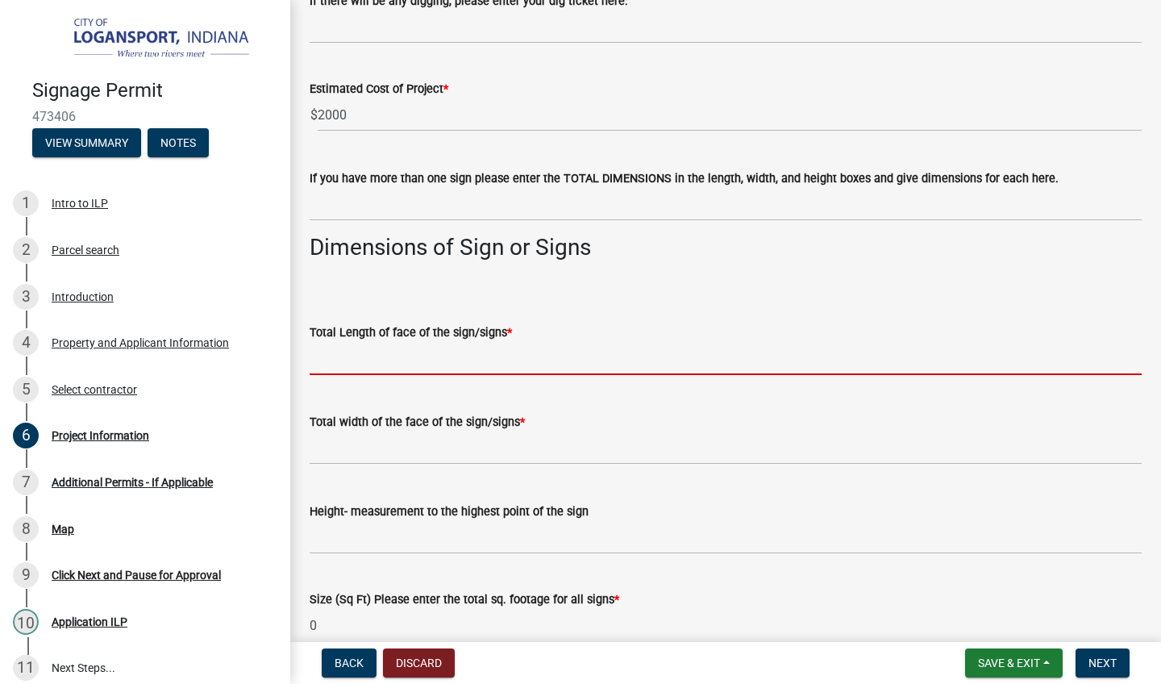
scroll to position [915, 0]
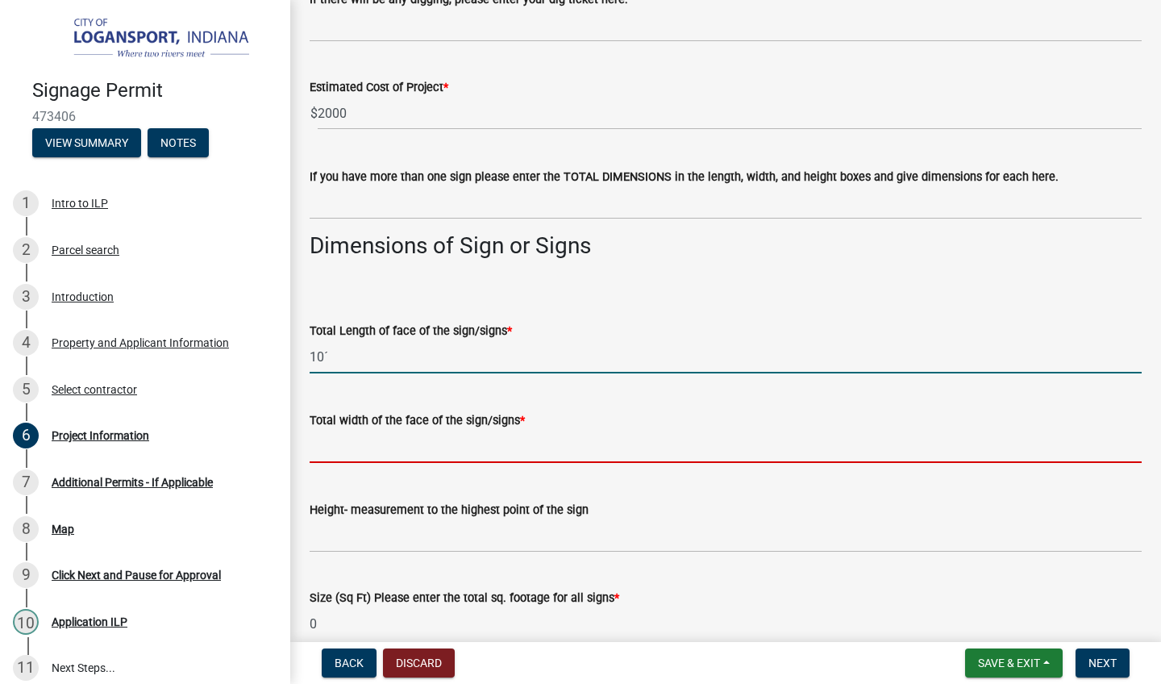
type input "10"
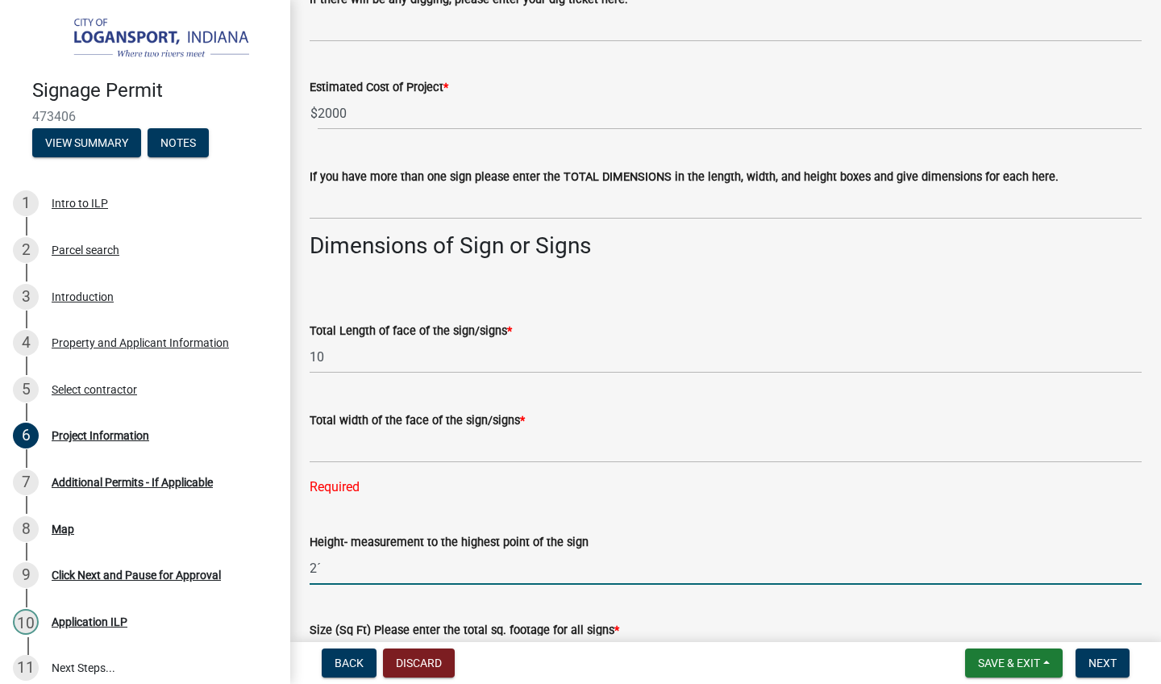
type input "2´"
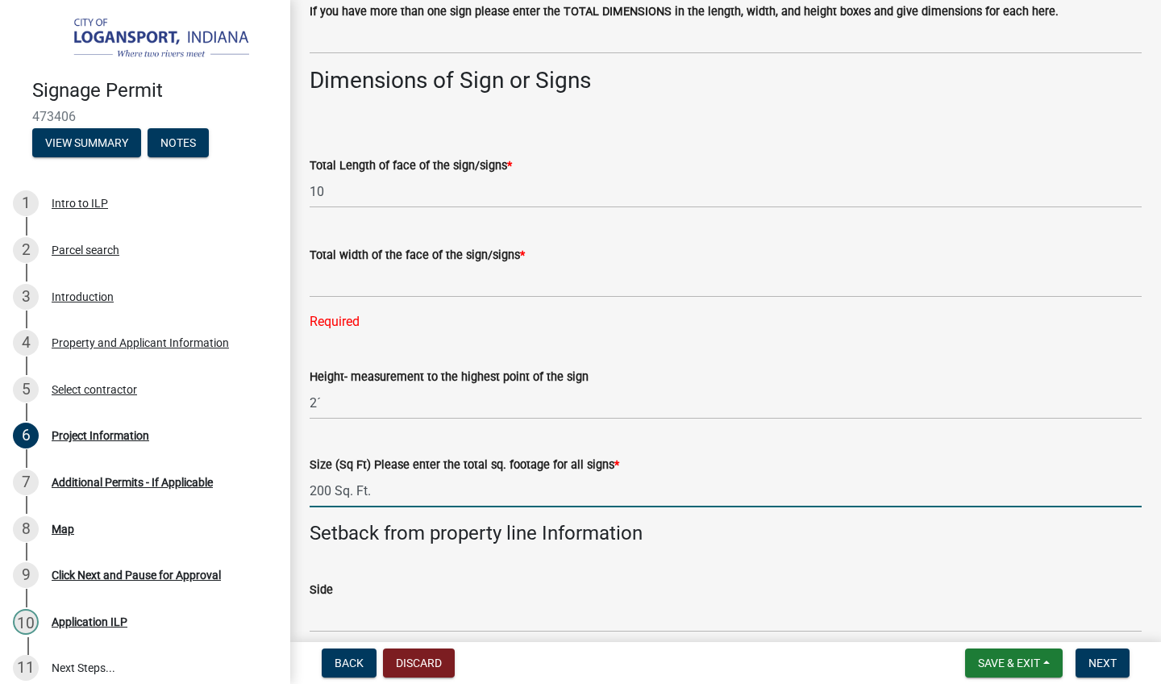
scroll to position [1071, 0]
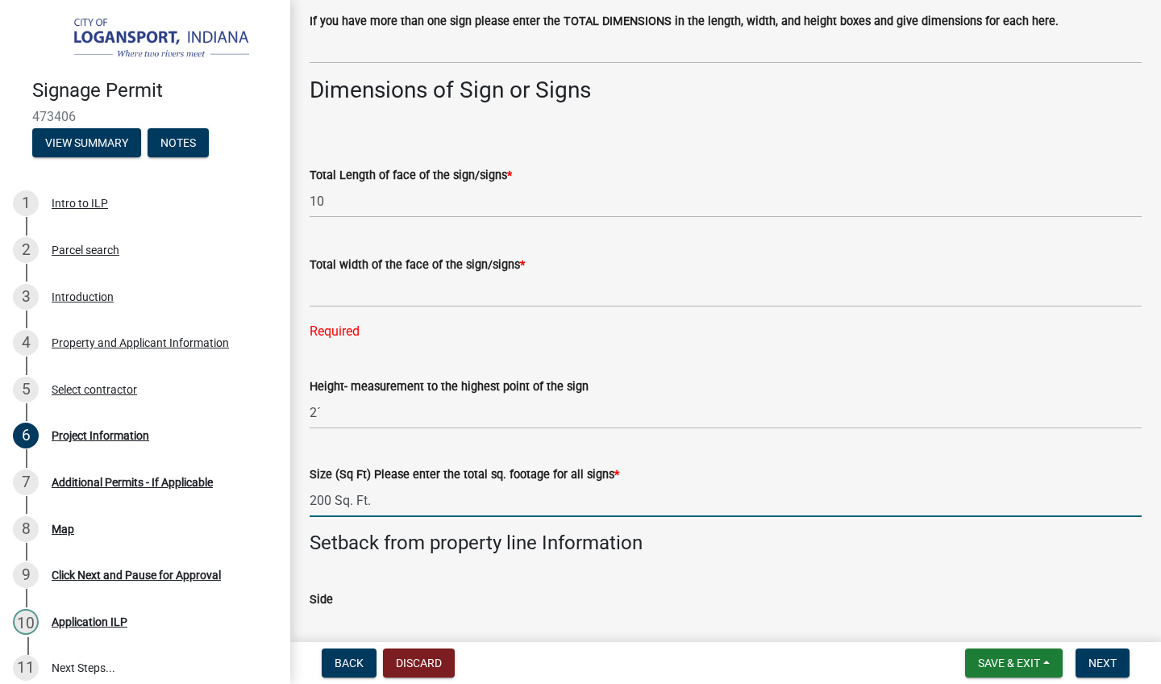
type input "200 Sq. Ft."
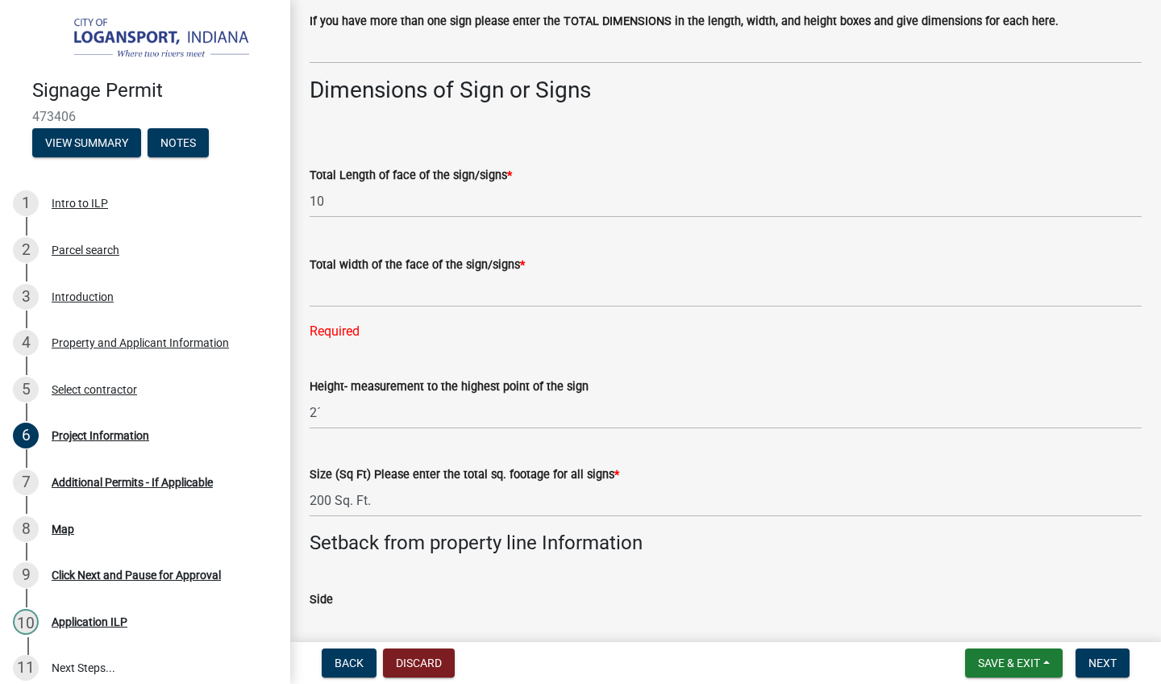
click at [560, 265] on div "Total width of the face of the sign/signs *" at bounding box center [726, 264] width 832 height 19
click at [552, 287] on input "text" at bounding box center [726, 290] width 832 height 33
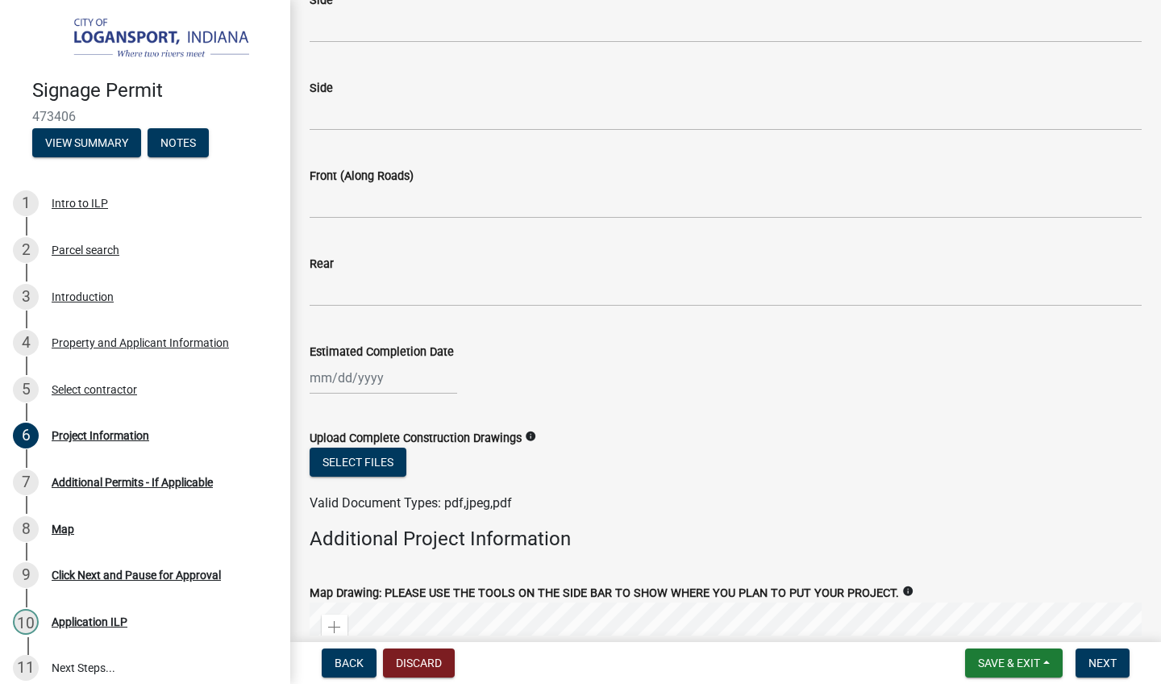
scroll to position [1671, 0]
type input "10"
select select "9"
select select "2025"
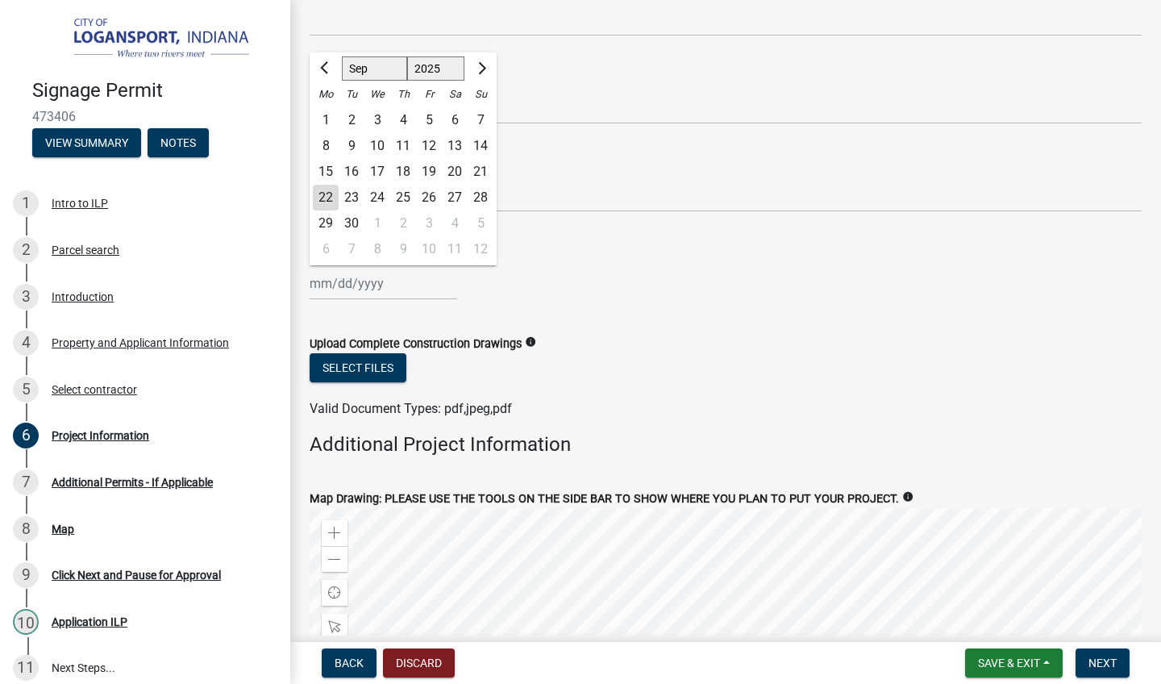
scroll to position [1353, 0]
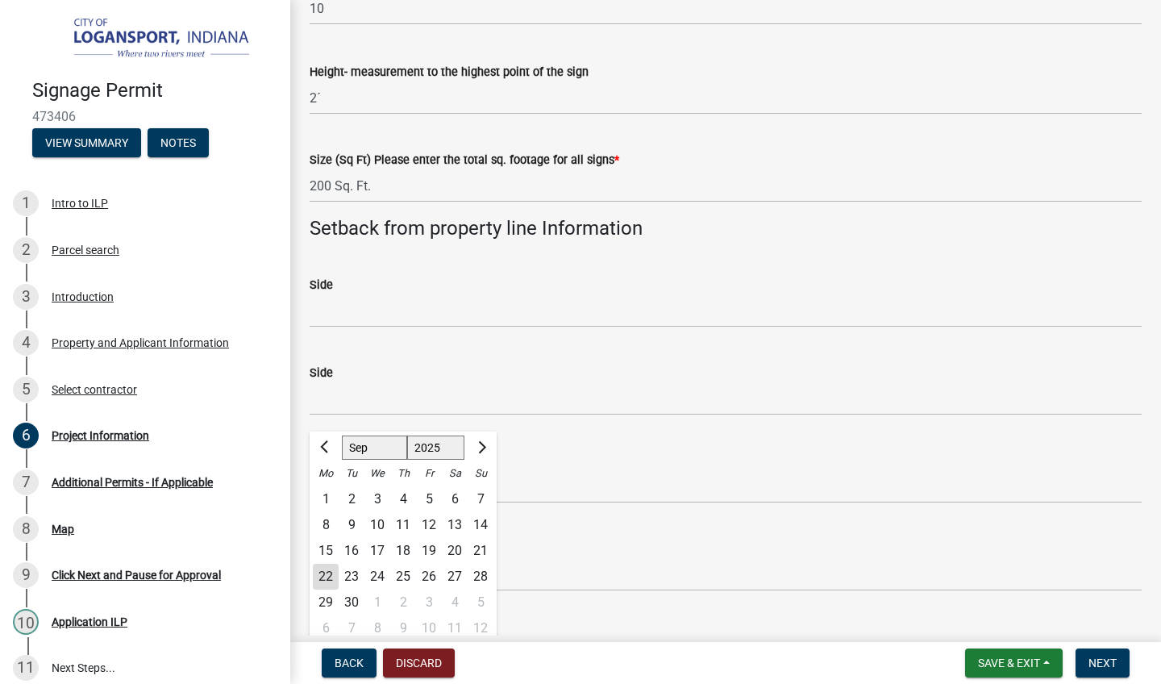
click at [349, 599] on div "30" at bounding box center [352, 602] width 26 height 26
type input "[DATE]"
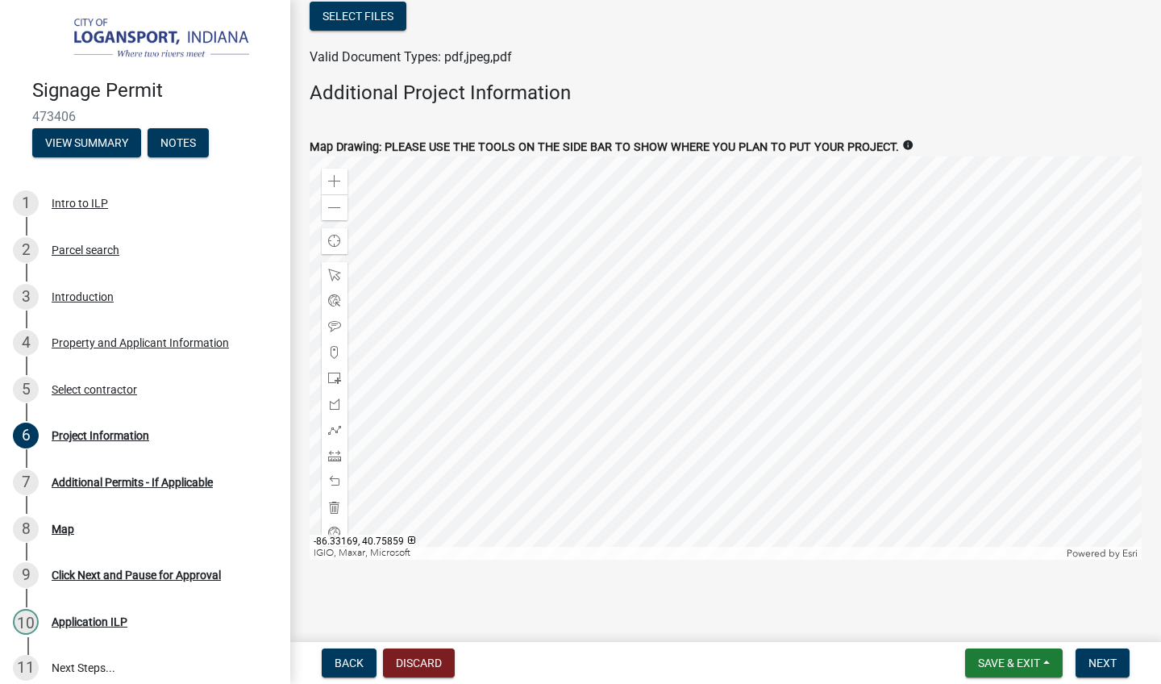
scroll to position [0, 0]
click at [1091, 660] on span "Next" at bounding box center [1103, 662] width 28 height 13
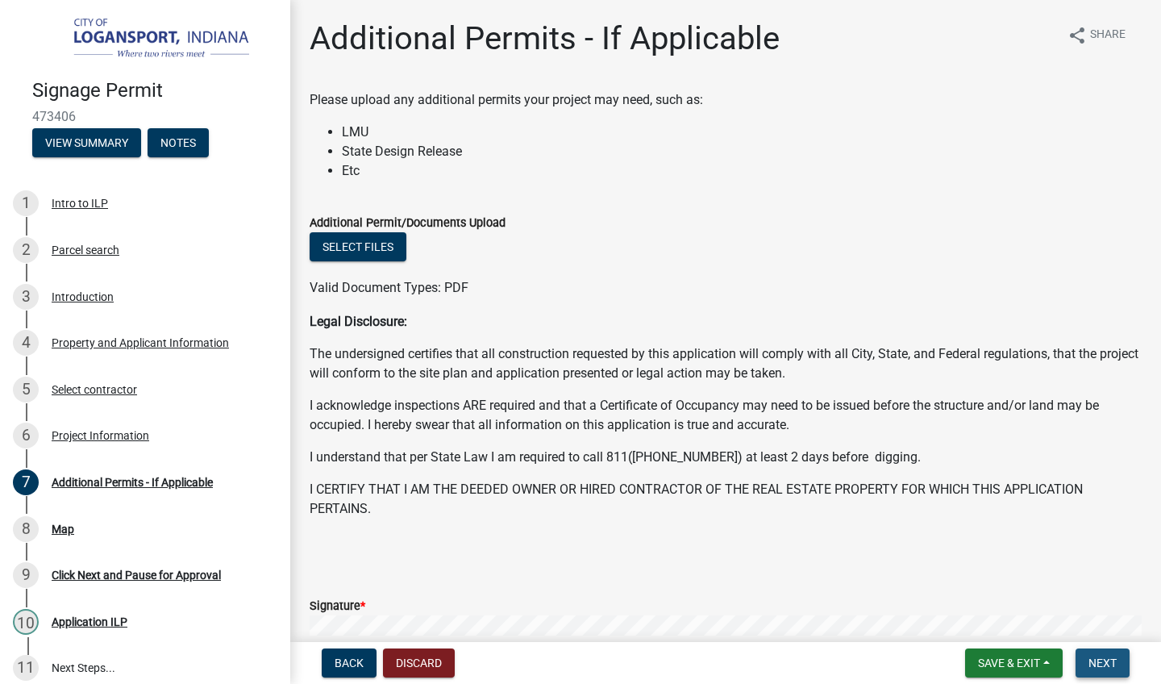
click at [1090, 660] on span "Next" at bounding box center [1103, 662] width 28 height 13
click at [396, 590] on form "Signature * Clear" at bounding box center [726, 673] width 832 height 192
click at [389, 613] on div "Signature *" at bounding box center [726, 605] width 832 height 19
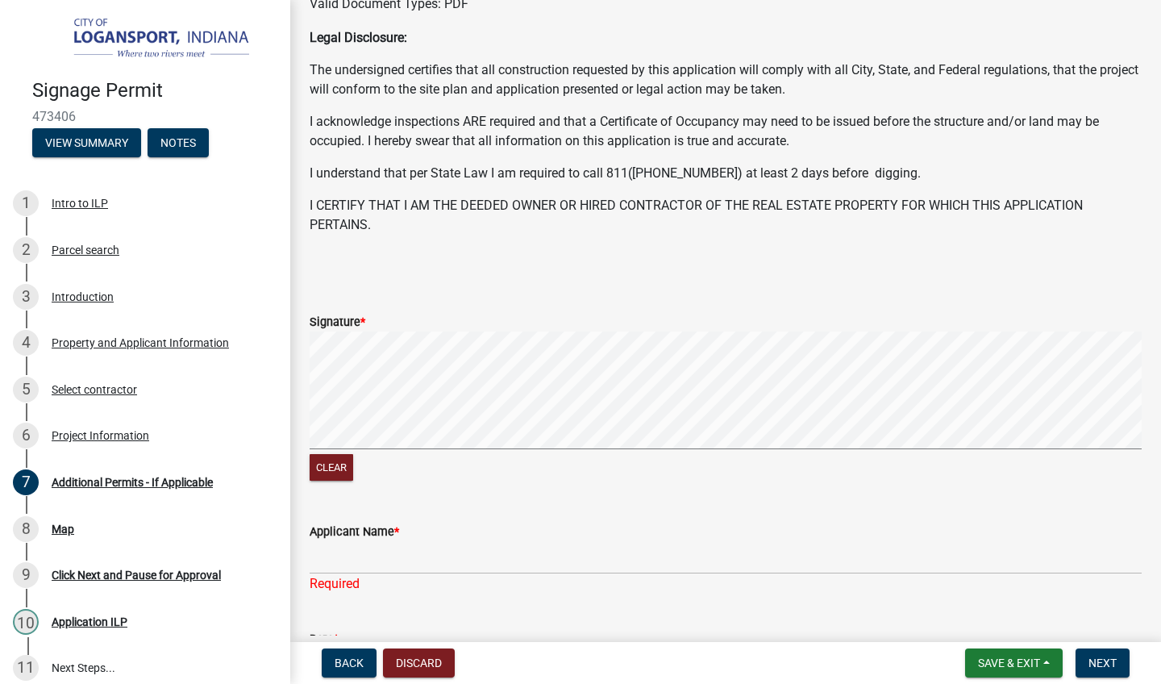
scroll to position [285, 0]
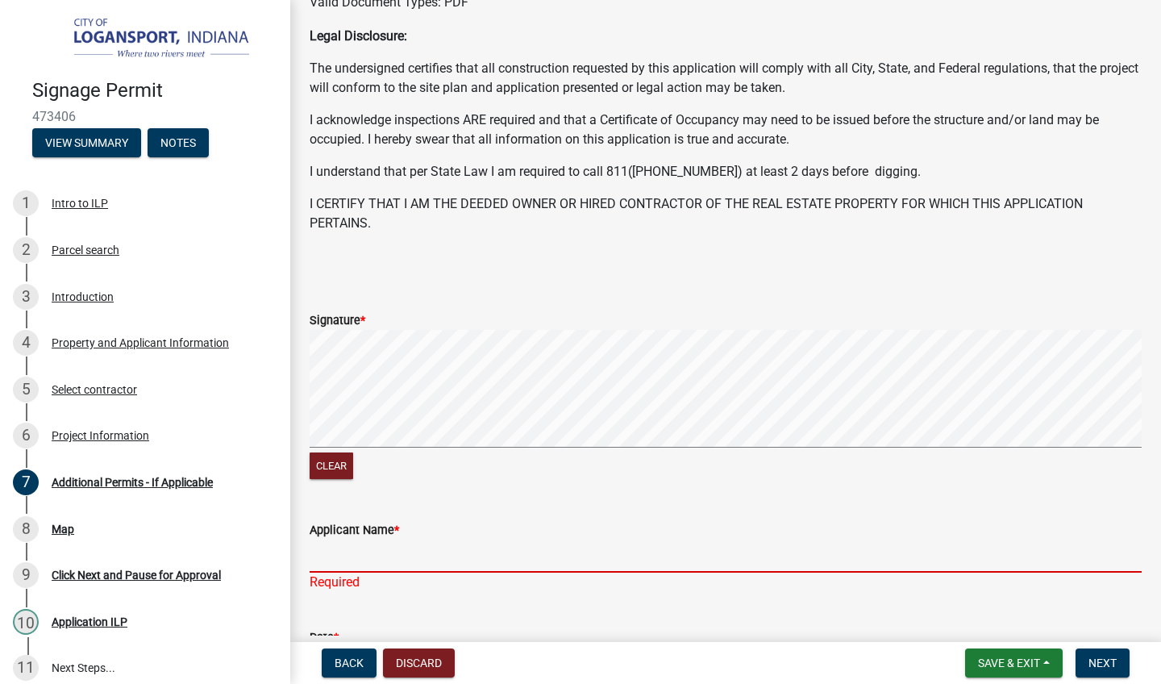
click at [372, 557] on input "Applicant Name *" at bounding box center [726, 555] width 832 height 33
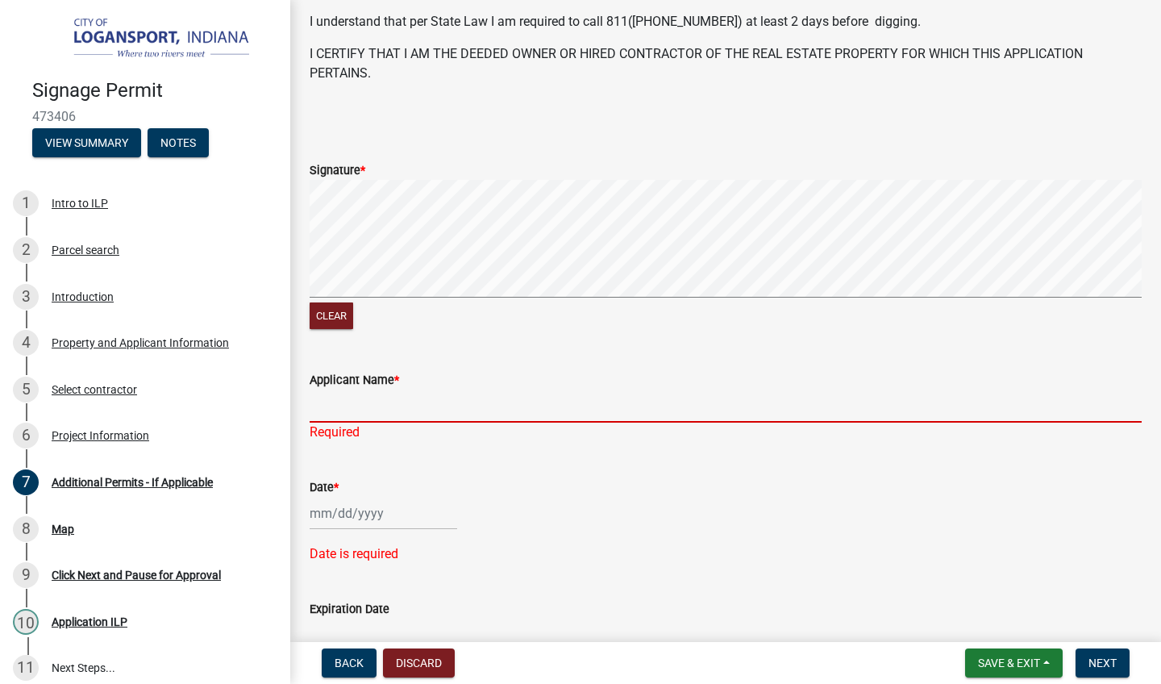
scroll to position [429, 0]
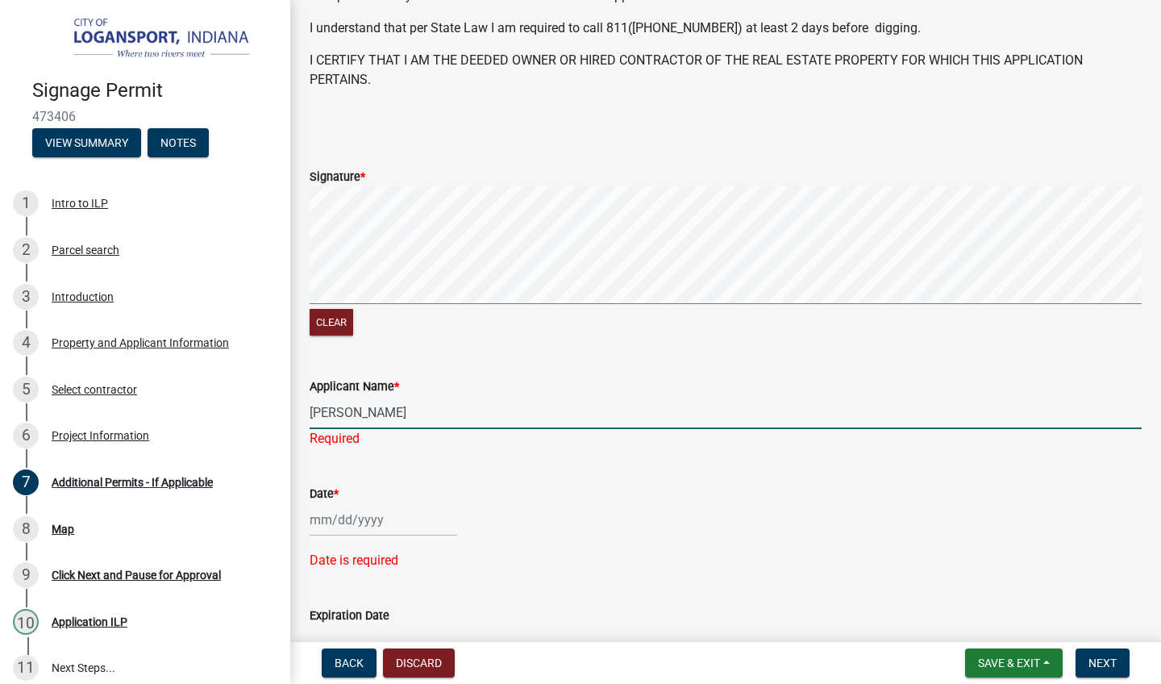
type input "[PERSON_NAME]"
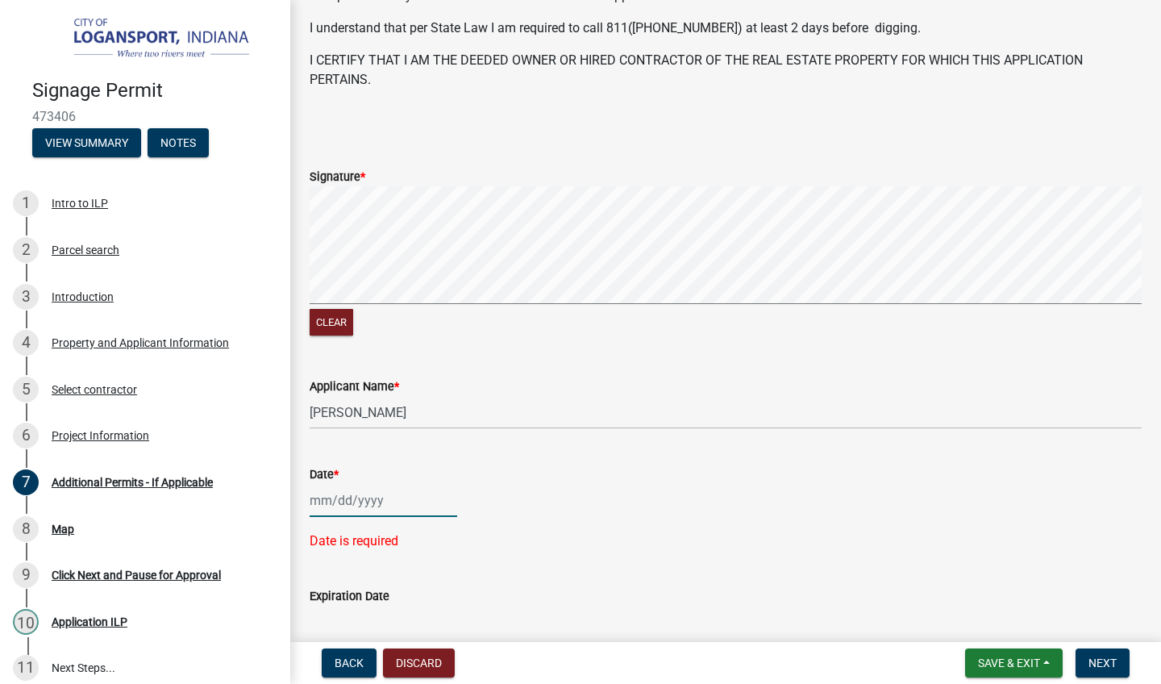
select select "9"
select select "2025"
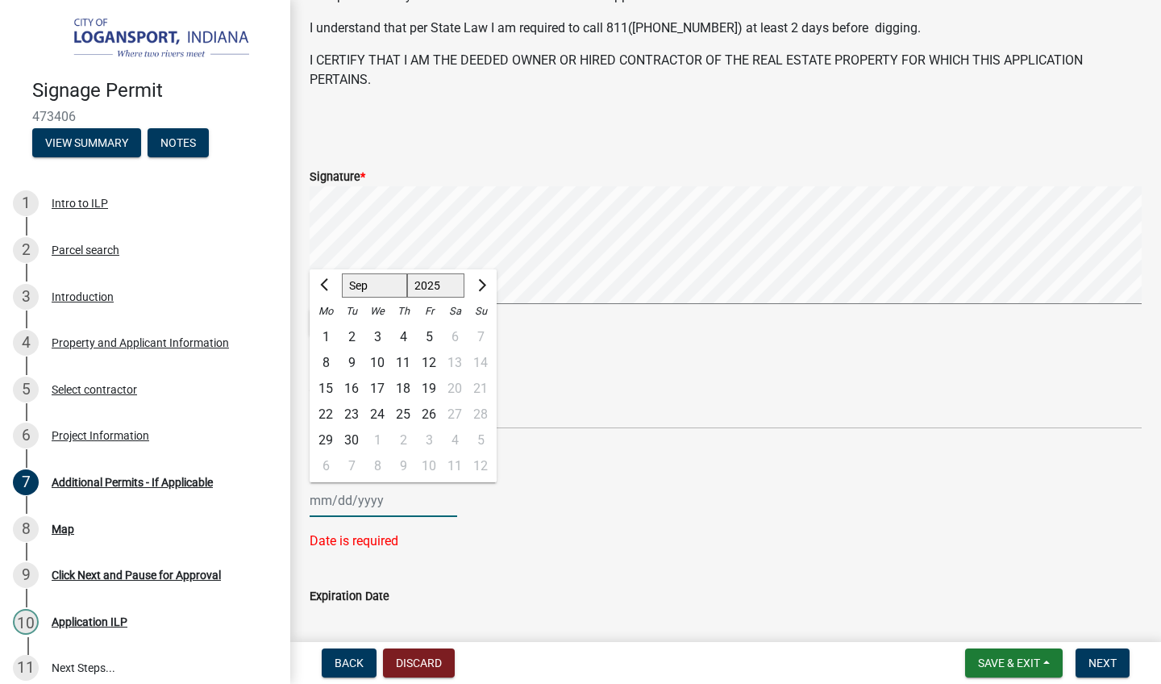
click at [323, 502] on div "[PERSON_NAME] Feb Mar Apr [PERSON_NAME][DATE] Oct Nov [DATE] 1526 1527 1528 152…" at bounding box center [384, 500] width 148 height 33
click at [322, 411] on div "22" at bounding box center [326, 415] width 26 height 26
type input "[DATE]"
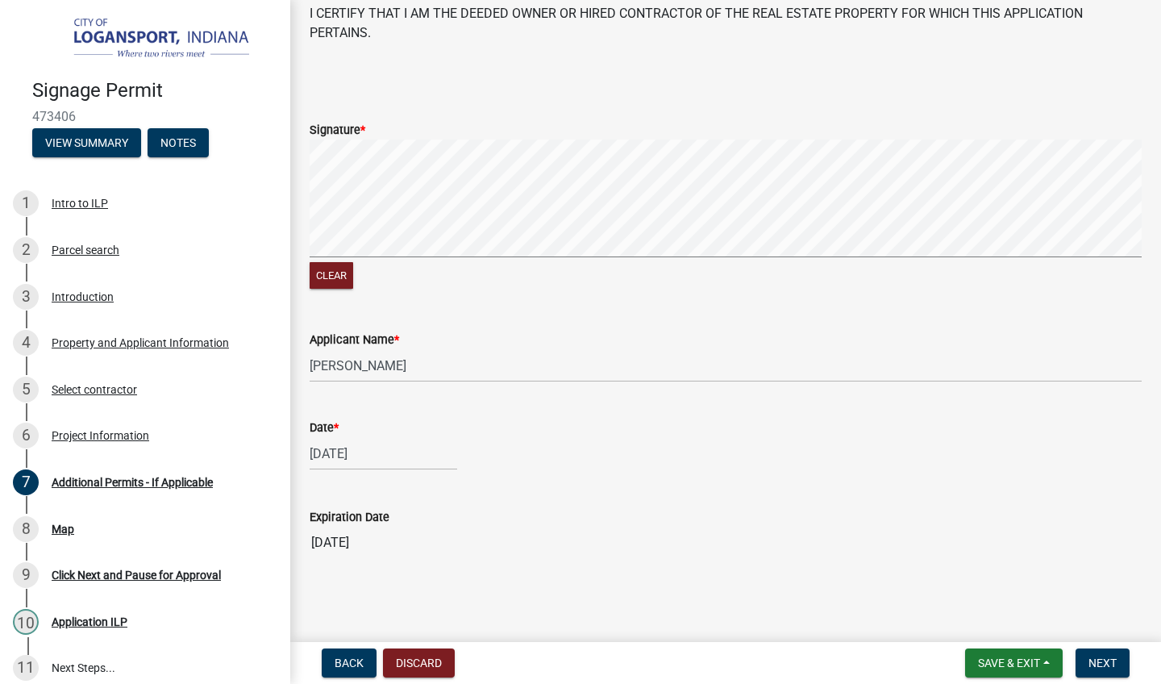
scroll to position [0, 0]
click at [1100, 649] on button "Next" at bounding box center [1103, 662] width 54 height 29
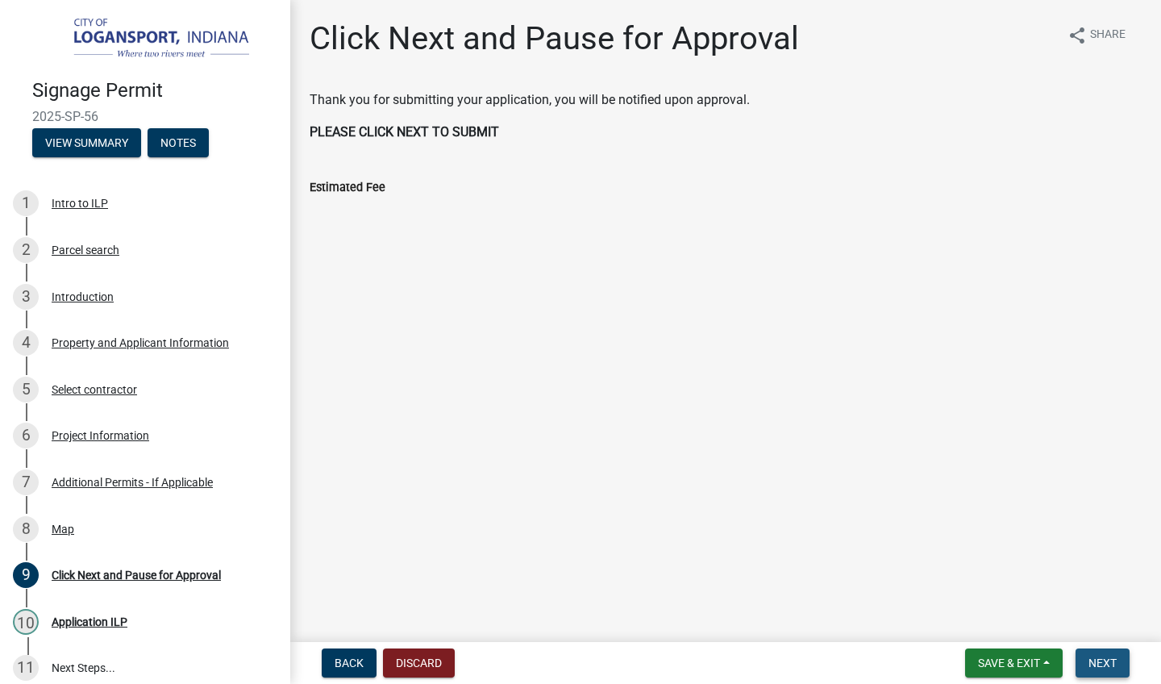
click at [1100, 652] on button "Next" at bounding box center [1103, 662] width 54 height 29
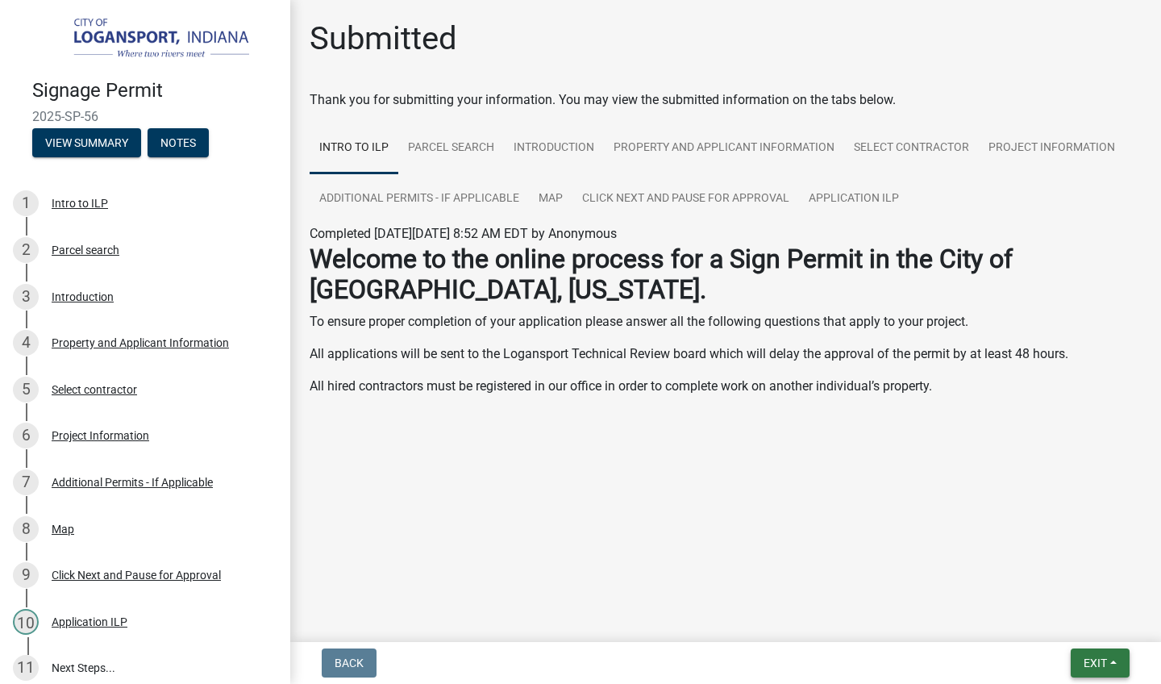
click at [1087, 659] on span "Exit" at bounding box center [1095, 662] width 23 height 13
click at [1046, 614] on button "Save & Exit" at bounding box center [1066, 621] width 129 height 39
